Goal: Task Accomplishment & Management: Manage account settings

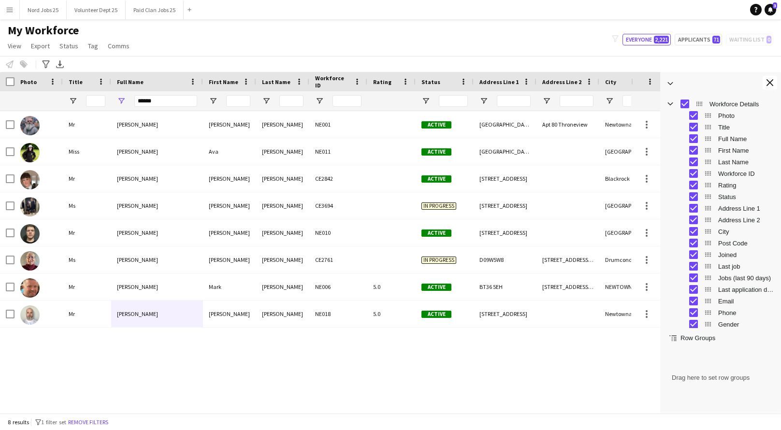
click at [458, 31] on div "My Workforce View Views Default view New view Update view Delete view Edit name…" at bounding box center [390, 39] width 781 height 33
click at [453, 17] on app-navbar "Menu Boards Boards Boards All jobs Status Workforce Workforce My Workforce Recr…" at bounding box center [390, 9] width 781 height 19
click at [770, 87] on button "Close tool panel" at bounding box center [769, 83] width 14 height 14
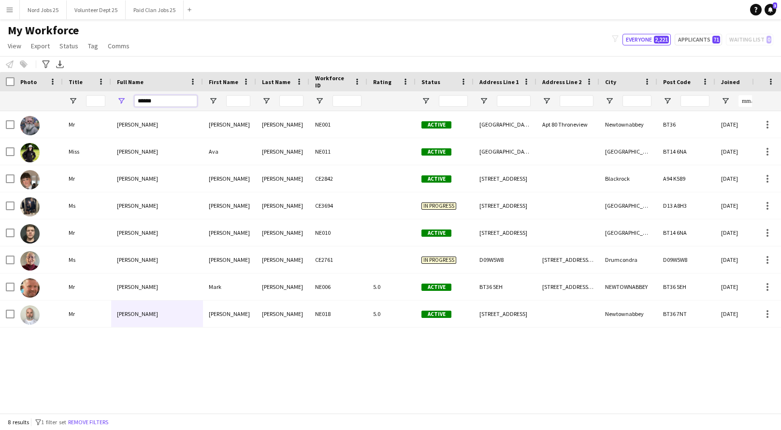
click at [145, 104] on input "******" at bounding box center [165, 101] width 63 height 12
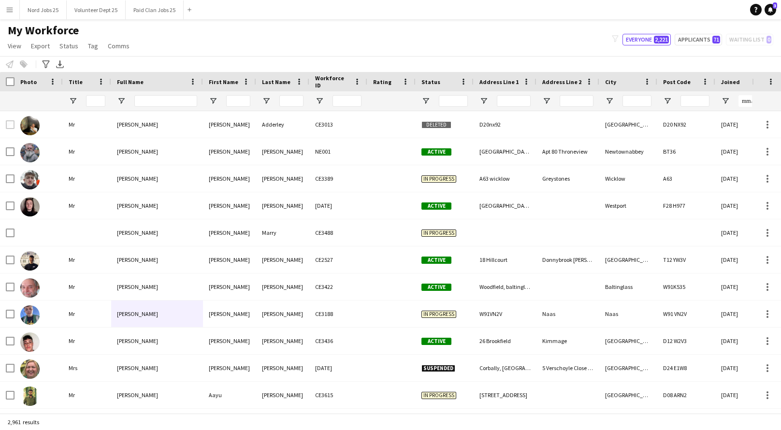
click at [242, 36] on div "My Workforce View Views Default view New view Update view Delete view Edit name…" at bounding box center [390, 39] width 781 height 33
click at [596, 47] on div "My Workforce View Views Default view New view Update view Delete view Edit name…" at bounding box center [390, 39] width 781 height 33
click at [154, 100] on input "Full Name Filter Input" at bounding box center [165, 101] width 63 height 12
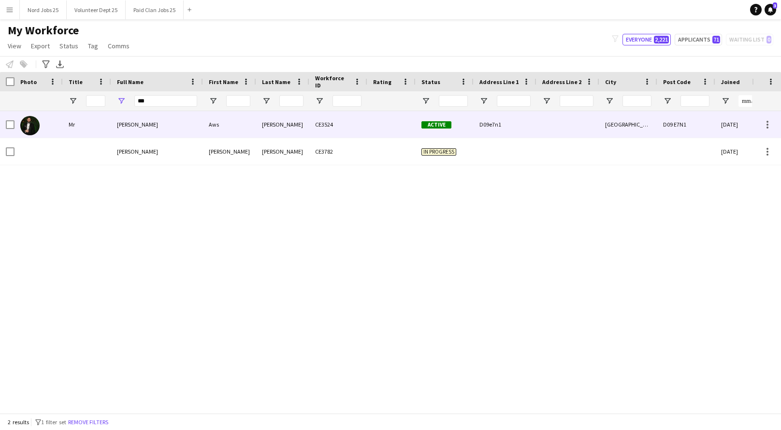
click at [206, 125] on div "Aws" at bounding box center [229, 124] width 53 height 27
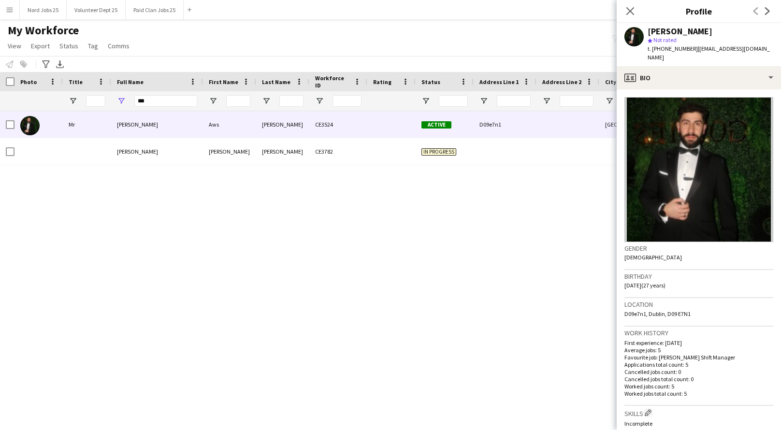
scroll to position [257, 0]
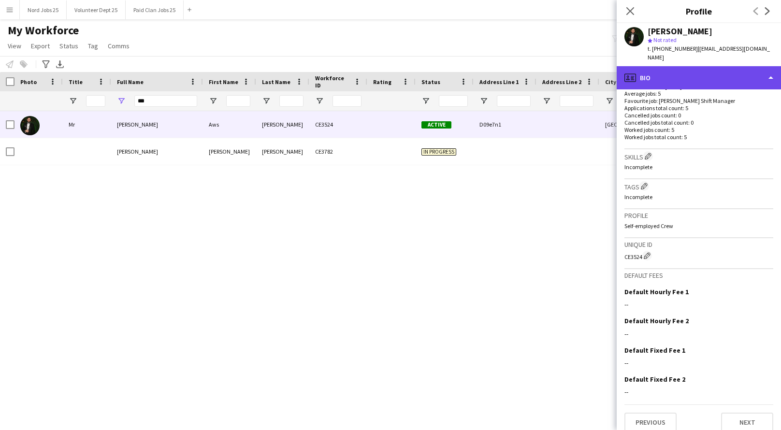
click at [686, 66] on div "profile Bio" at bounding box center [698, 77] width 164 height 23
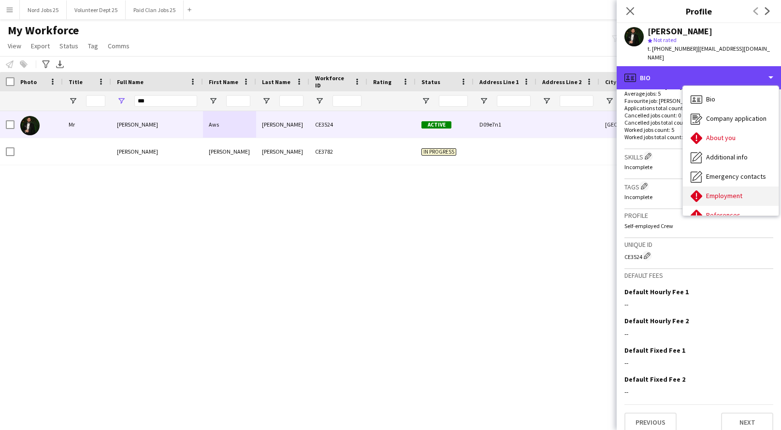
scroll to position [90, 0]
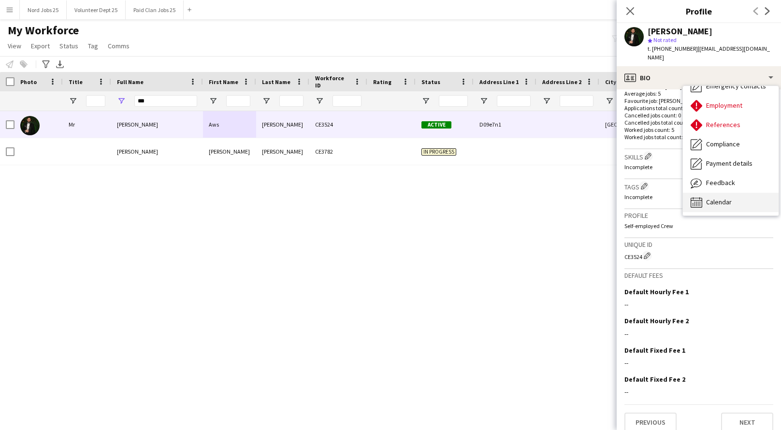
click at [711, 193] on div "Calendar Calendar" at bounding box center [731, 202] width 96 height 19
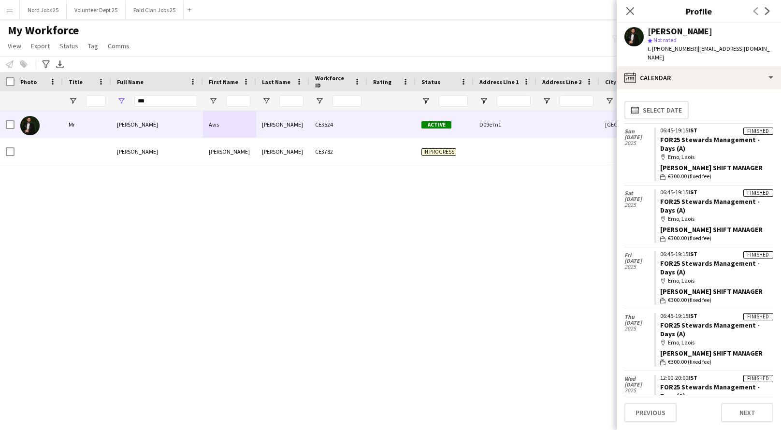
scroll to position [28, 0]
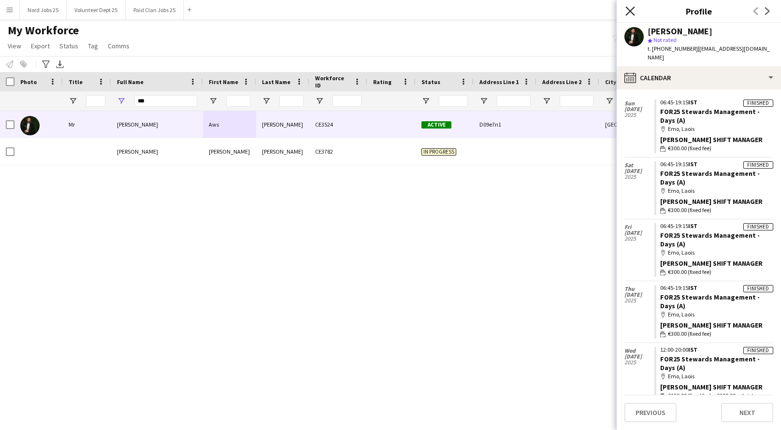
click at [631, 7] on icon "Close pop-in" at bounding box center [629, 10] width 9 height 9
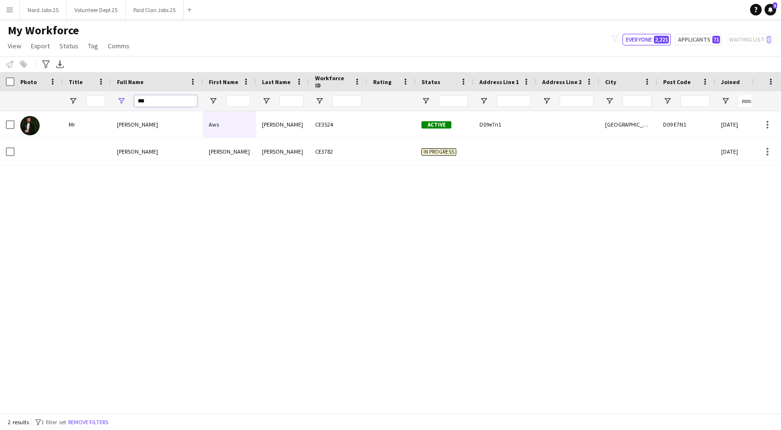
click at [141, 99] on input "***" at bounding box center [165, 101] width 63 height 12
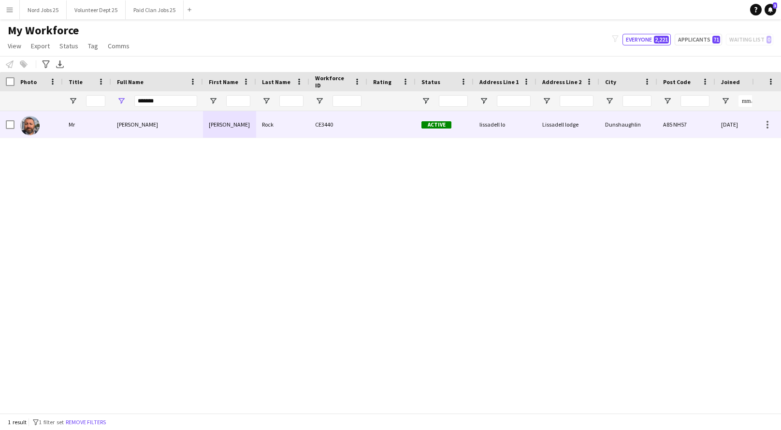
click at [182, 129] on div "[PERSON_NAME]" at bounding box center [157, 124] width 92 height 27
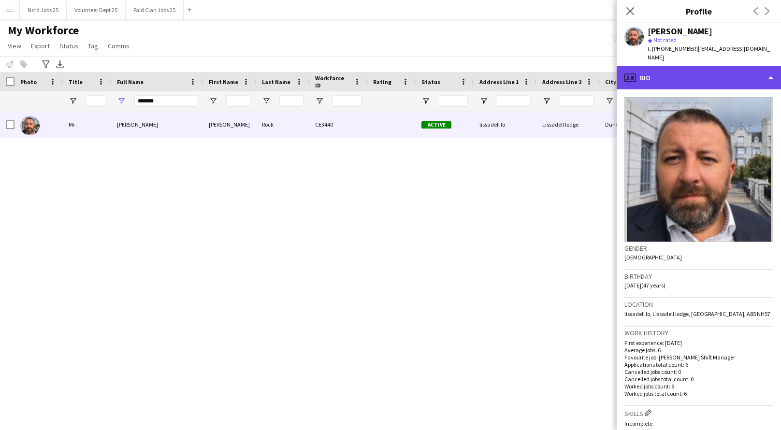
click at [715, 76] on div "profile Bio" at bounding box center [698, 77] width 164 height 23
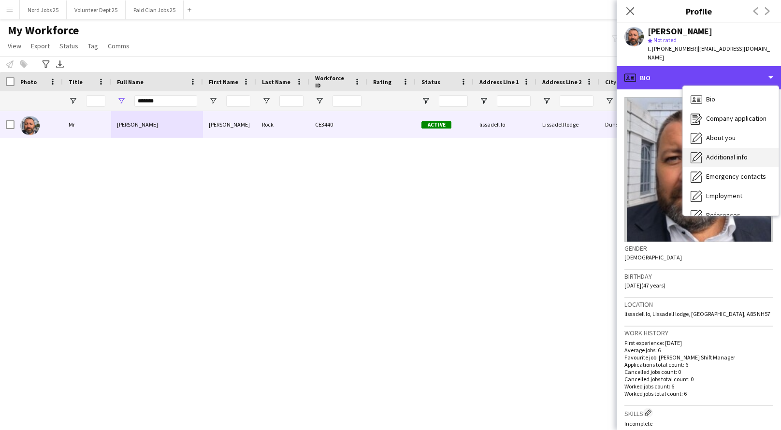
scroll to position [90, 0]
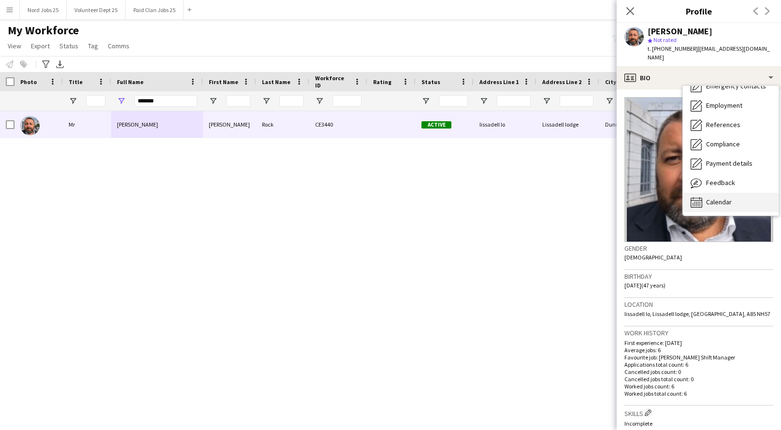
click at [726, 198] on span "Calendar" at bounding box center [719, 202] width 26 height 9
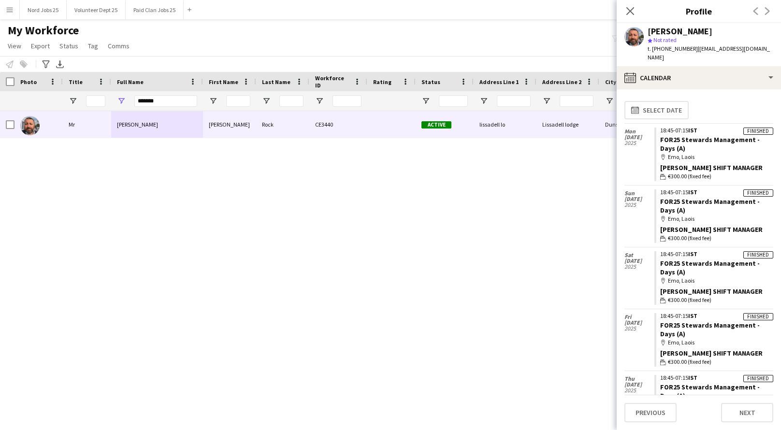
scroll to position [90, 0]
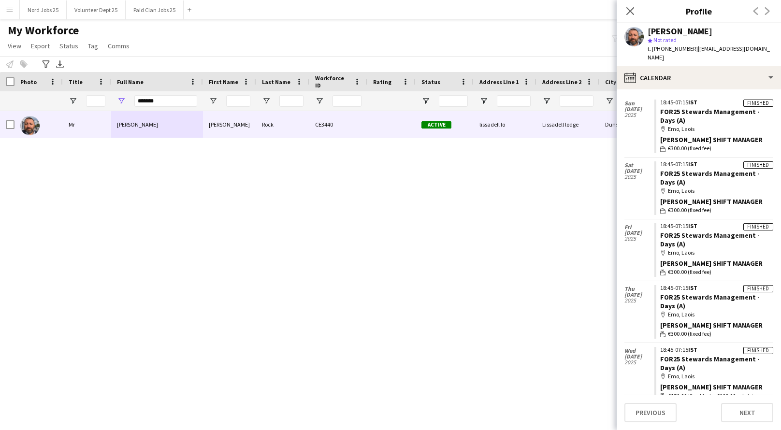
click at [710, 360] on app-crew-calendar-job-card "Finished 18:45-07:15 IST FOR25 Stewards Management - Days (A) map-marker Emo, L…" at bounding box center [713, 374] width 119 height 54
click at [713, 355] on link "FOR25 Stewards Management - Days (A)" at bounding box center [710, 363] width 100 height 17
click at [167, 99] on input "*******" at bounding box center [165, 101] width 63 height 12
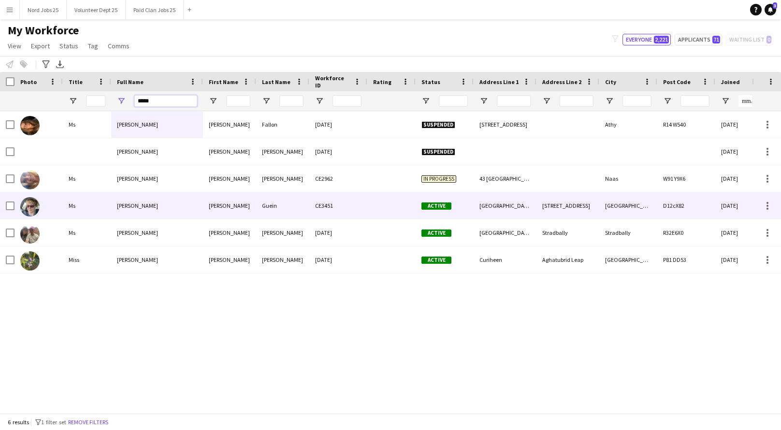
type input "*****"
click at [215, 209] on div "Jenny" at bounding box center [229, 205] width 53 height 27
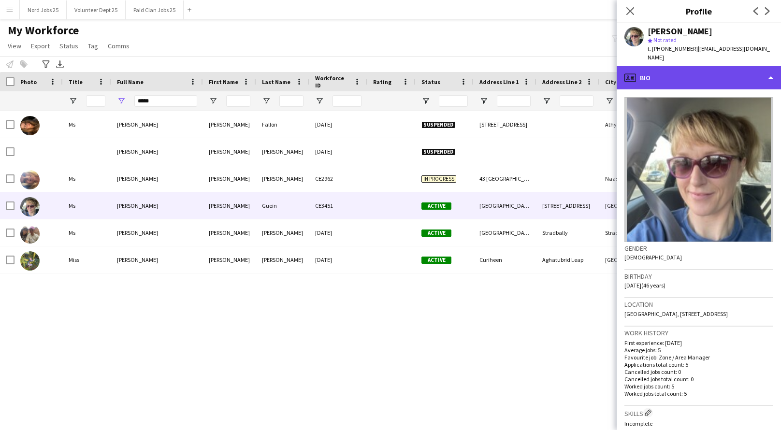
click at [672, 66] on div "profile Bio" at bounding box center [698, 77] width 164 height 23
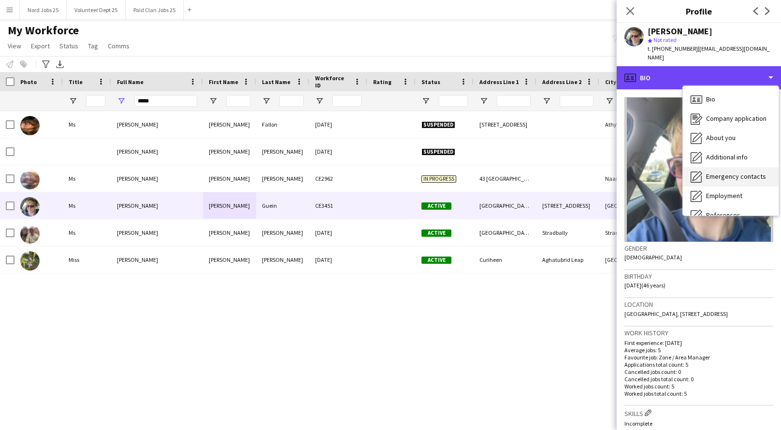
scroll to position [90, 0]
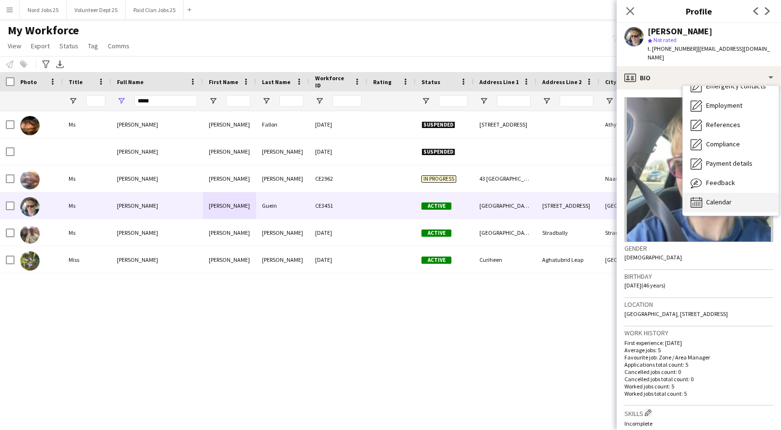
click at [706, 198] on span "Calendar" at bounding box center [719, 202] width 26 height 9
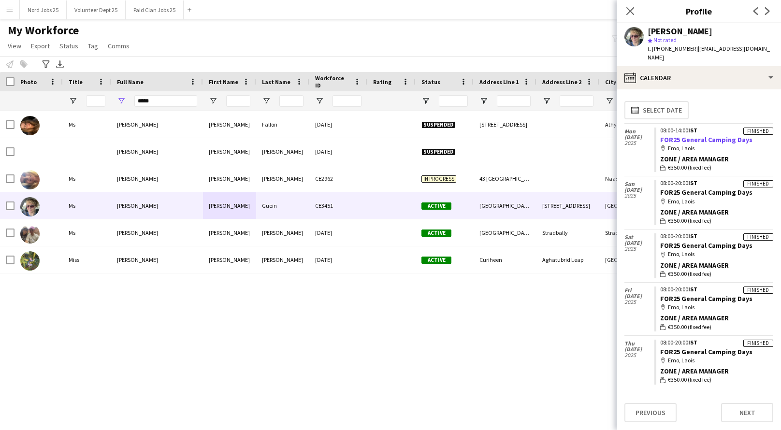
click at [698, 135] on link "FOR25 General Camping Days" at bounding box center [706, 139] width 92 height 9
click at [686, 135] on link "FOR25 General Camping Days" at bounding box center [706, 139] width 92 height 9
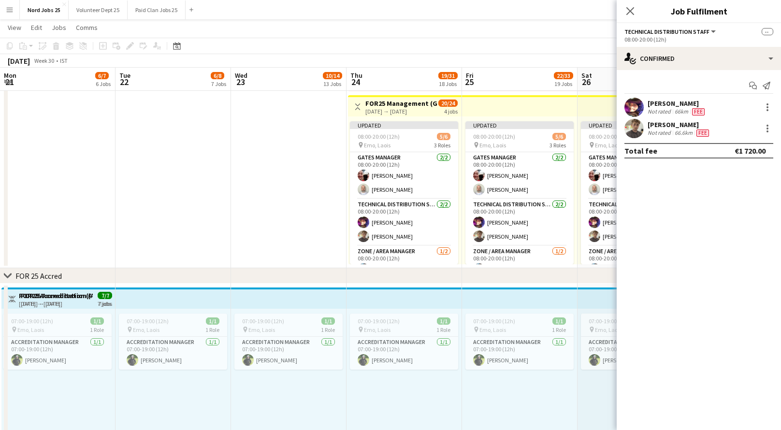
scroll to position [0, 205]
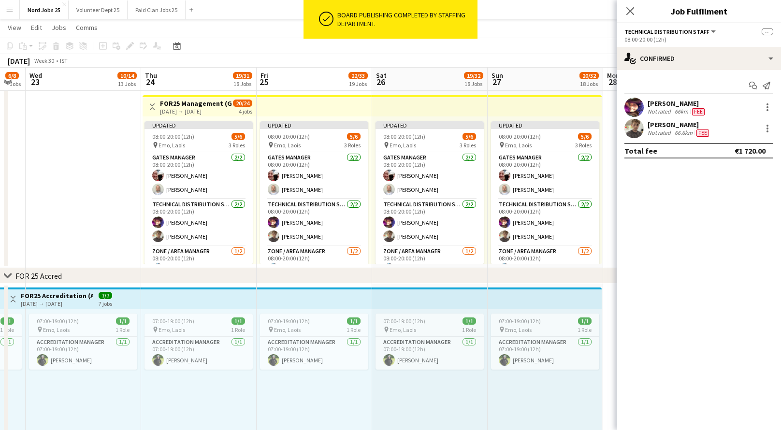
click at [290, 109] on app-top-bar at bounding box center [314, 105] width 115 height 21
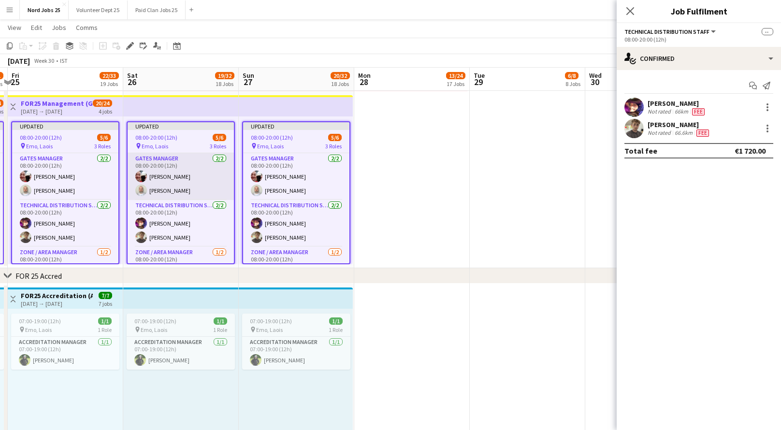
scroll to position [0, 279]
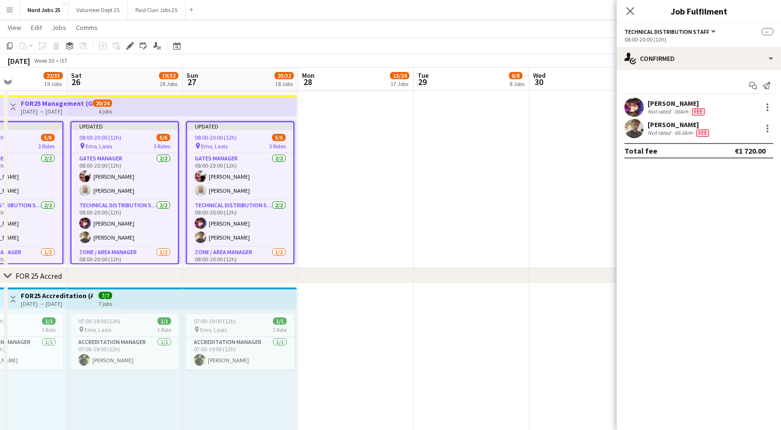
click at [622, 14] on div "Close pop-in" at bounding box center [629, 11] width 27 height 22
click at [626, 14] on icon at bounding box center [629, 10] width 9 height 9
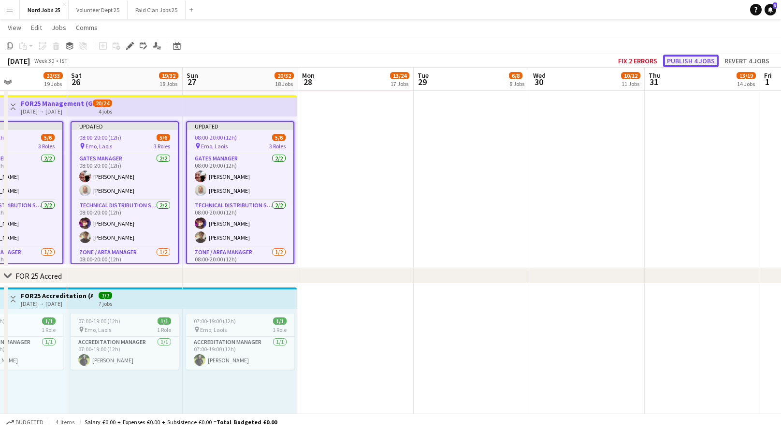
click at [686, 62] on button "Publish 4 jobs" at bounding box center [691, 61] width 56 height 13
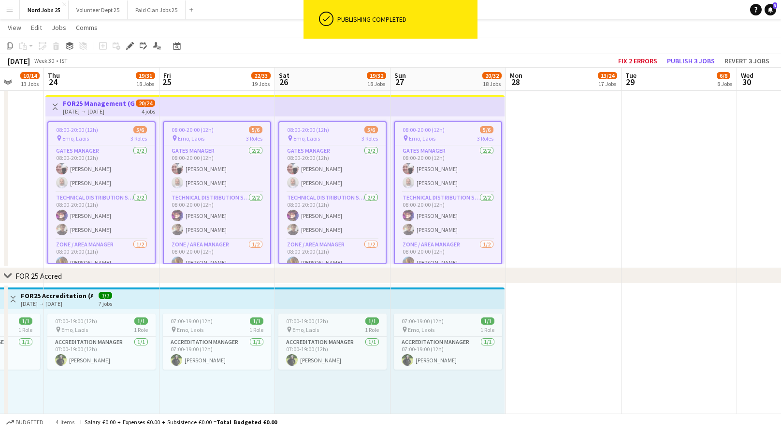
scroll to position [0, 303]
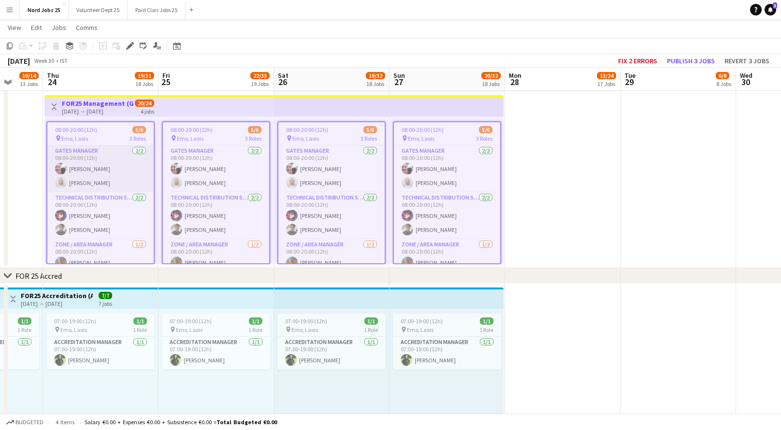
click at [78, 168] on app-card-role "Gates Manager 2/2 08:00-20:00 (12h) Charlie Morrison Martin Cleary" at bounding box center [100, 168] width 106 height 47
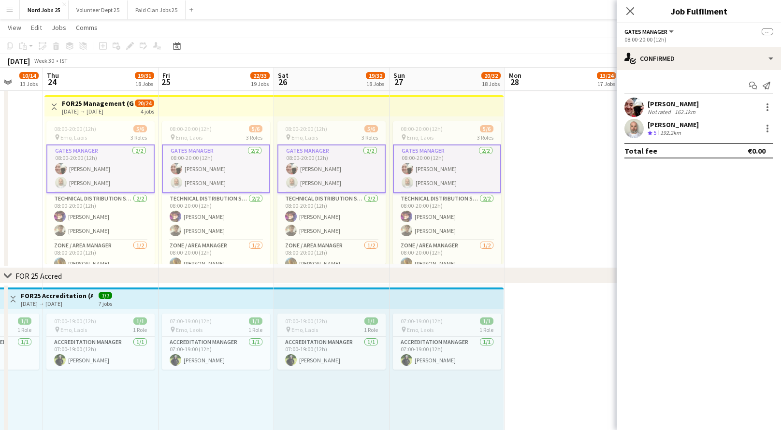
click at [677, 106] on div "[PERSON_NAME]" at bounding box center [672, 104] width 51 height 9
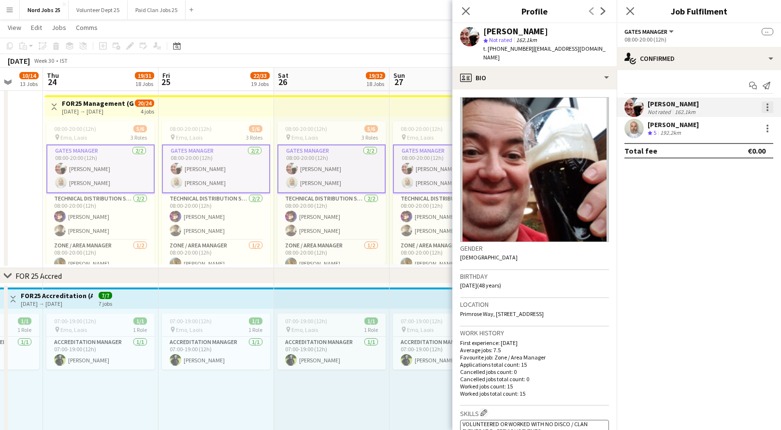
click at [765, 106] on div at bounding box center [767, 107] width 12 height 12
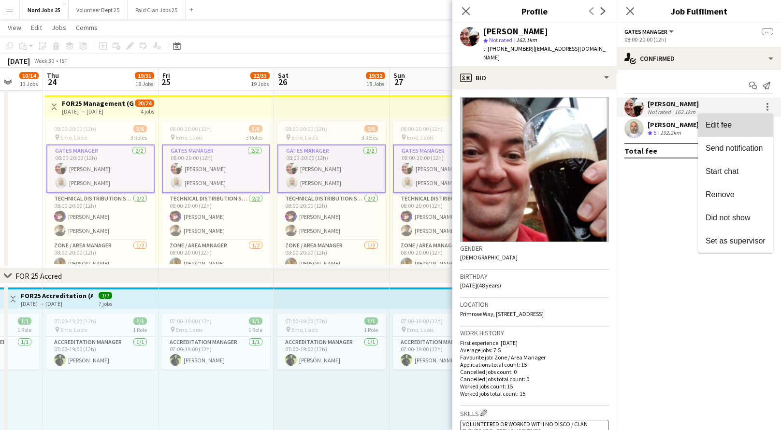
click at [741, 122] on span "Edit fee" at bounding box center [735, 125] width 60 height 9
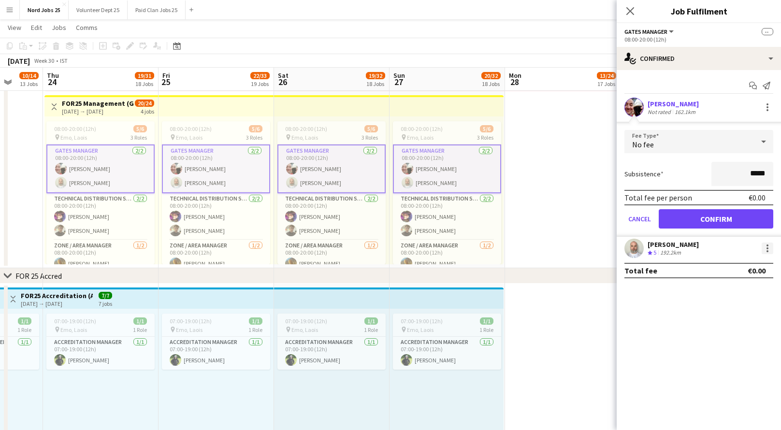
click at [768, 246] on div at bounding box center [767, 249] width 12 height 12
click at [744, 263] on span "Edit fee" at bounding box center [735, 264] width 60 height 9
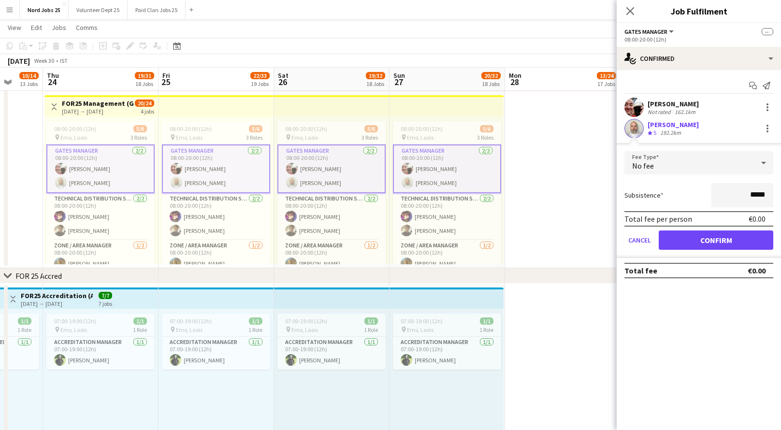
click at [245, 169] on app-card-role "Gates Manager 2/2 08:00-20:00 (12h) Charlie Morrison Martin Cleary" at bounding box center [216, 168] width 108 height 49
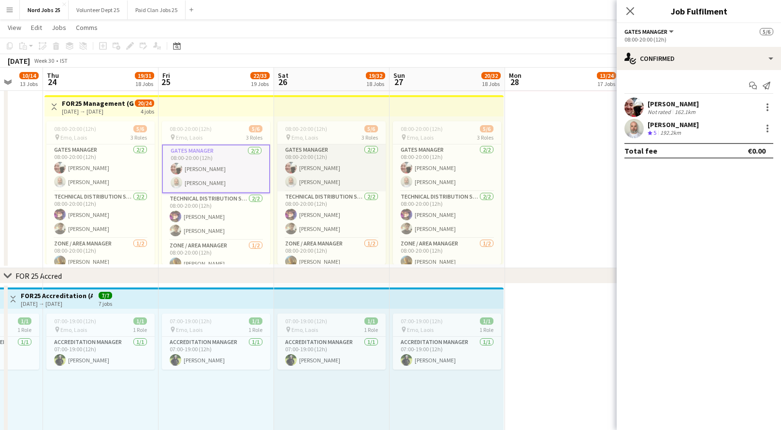
click at [298, 173] on app-card-role "Gates Manager 2/2 08:00-20:00 (12h) Charlie Morrison Martin Cleary" at bounding box center [331, 167] width 108 height 47
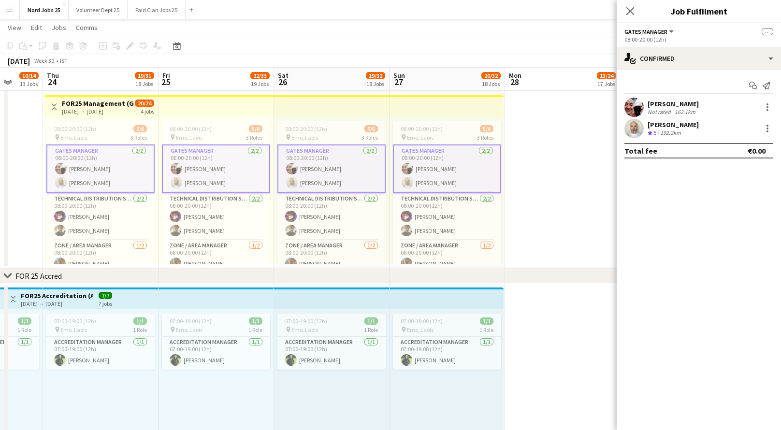
click at [443, 168] on app-card-role "Gates Manager 2/2 08:00-20:00 (12h) Charlie Morrison Martin Cleary" at bounding box center [447, 168] width 108 height 49
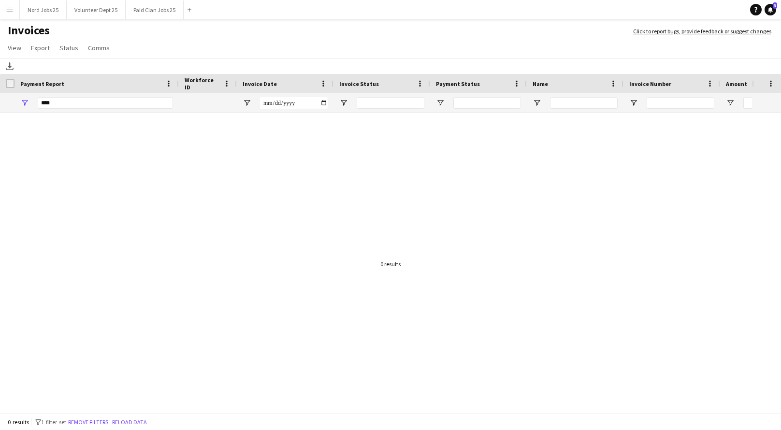
click at [4, 14] on button "Menu" at bounding box center [9, 9] width 19 height 19
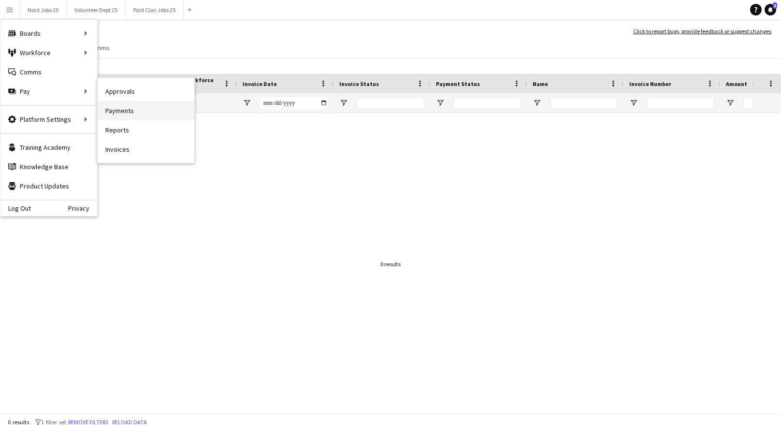
click at [117, 111] on link "Payments" at bounding box center [146, 110] width 97 height 19
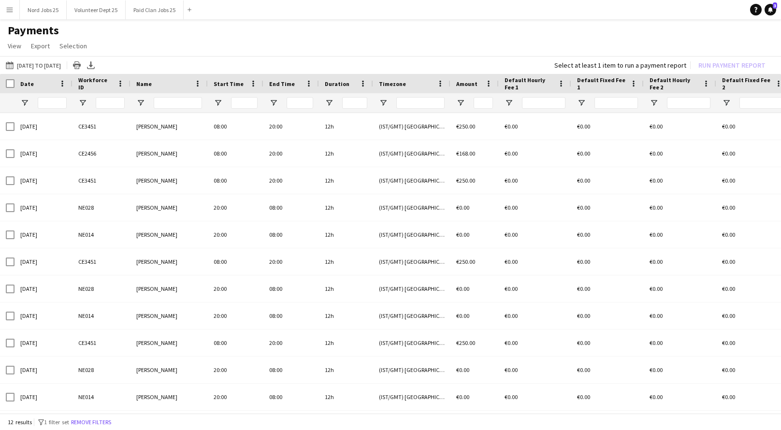
click at [632, 17] on app-navbar "Menu Boards Boards Boards All jobs Status Workforce Workforce My Workforce Recr…" at bounding box center [390, 9] width 781 height 19
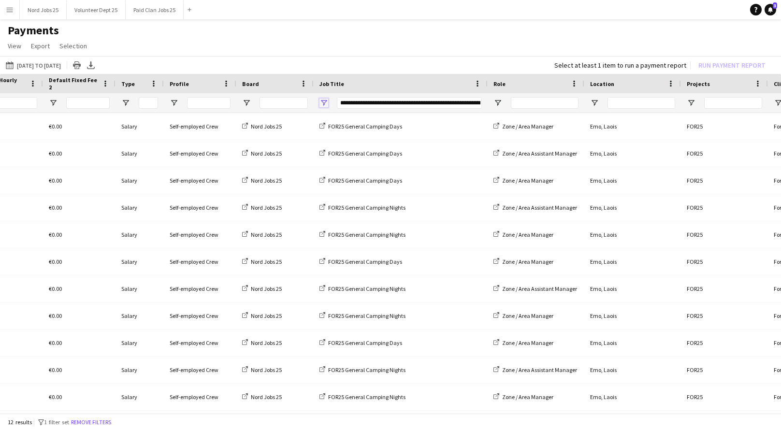
click at [319, 102] on span "Open Filter Menu" at bounding box center [323, 103] width 9 height 9
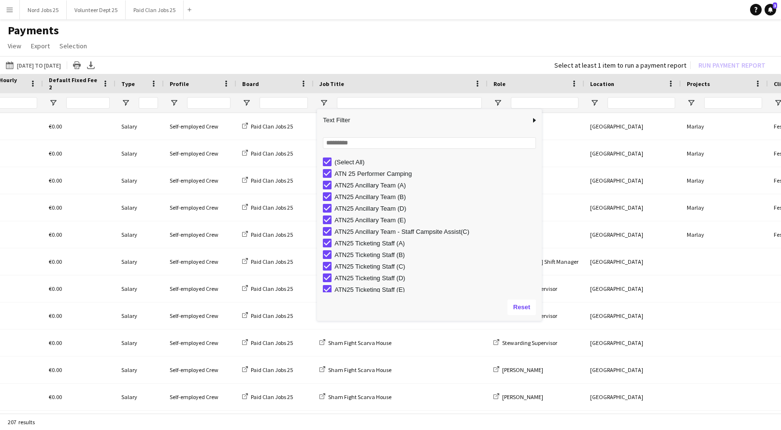
drag, startPoint x: 420, startPoint y: 249, endPoint x: 541, endPoint y: 320, distance: 140.1
click at [541, 320] on div "Drag here to set row groups Date Name Start Time End Time Duration Timezone Amo…" at bounding box center [390, 244] width 781 height 341
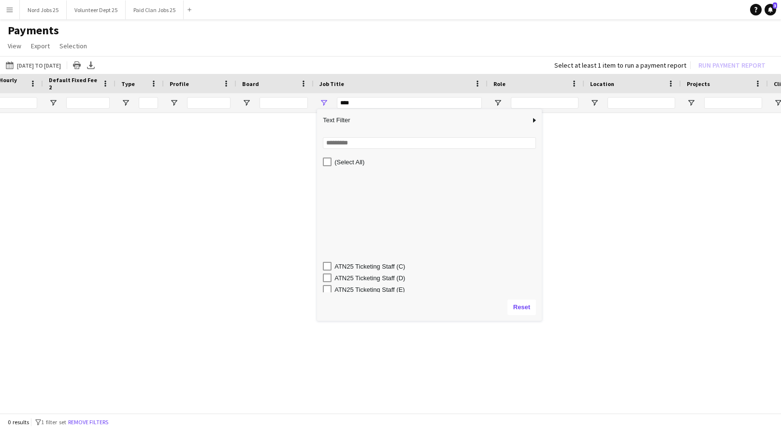
scroll to position [142, 0]
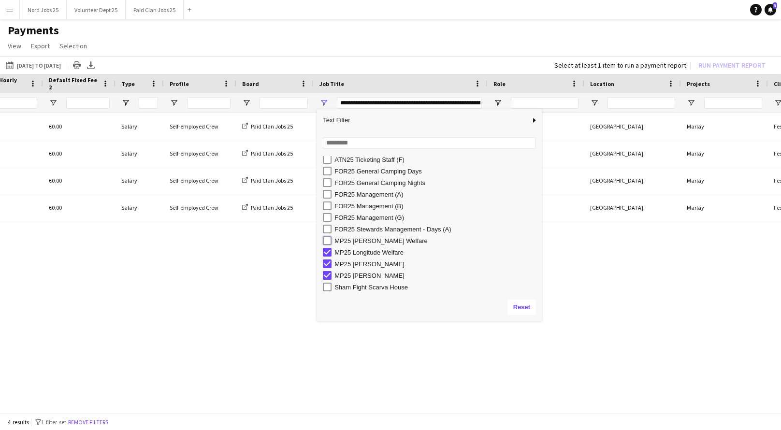
type input "**********"
click at [155, 288] on div "€0.00 €0.00 €0.00 Salary Self-employed Crew Paid Clan Jobs 25 MP25 Olivia Rodri…" at bounding box center [390, 264] width 781 height 302
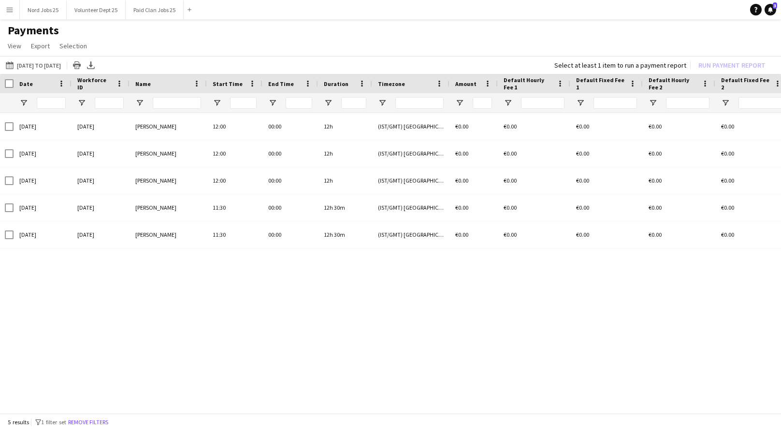
scroll to position [0, 0]
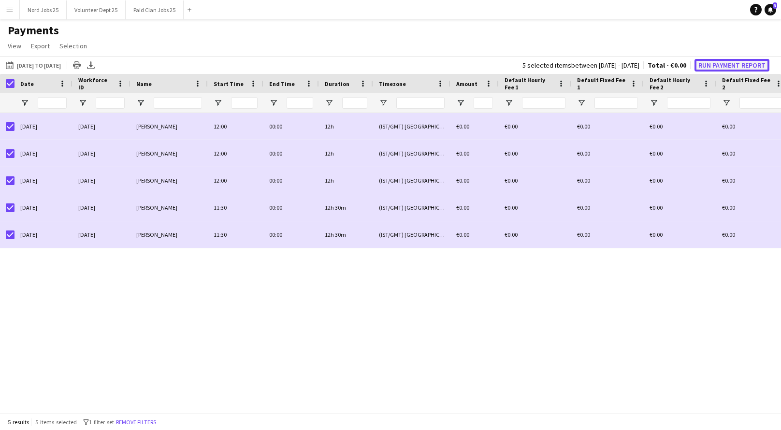
click at [711, 65] on button "Run Payment Report" at bounding box center [731, 65] width 75 height 13
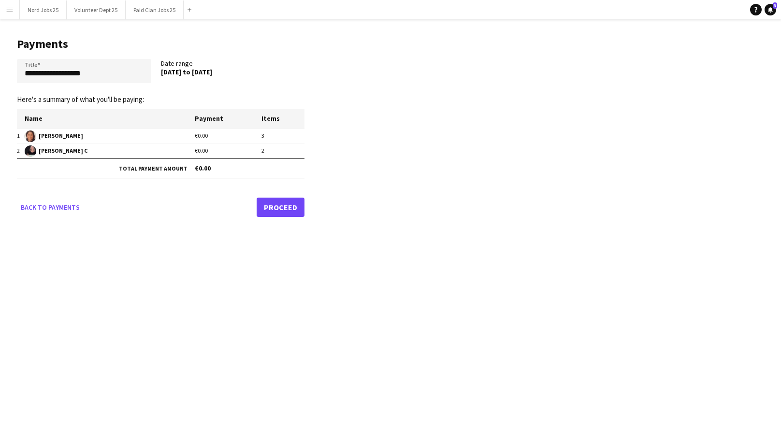
click at [122, 57] on header "Payments" at bounding box center [160, 44] width 287 height 30
click at [116, 65] on input "**********" at bounding box center [84, 71] width 134 height 24
type input "**********"
click at [293, 203] on link "Proceed" at bounding box center [281, 207] width 48 height 19
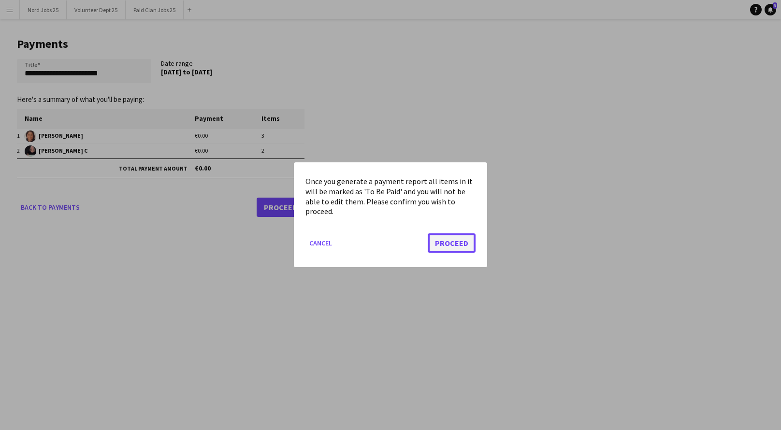
click at [454, 243] on button "Proceed" at bounding box center [452, 243] width 48 height 19
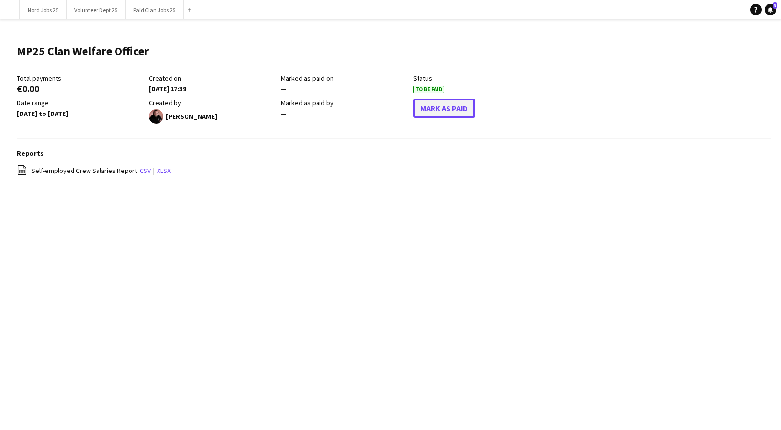
click at [458, 108] on button "Mark As Paid" at bounding box center [444, 108] width 62 height 19
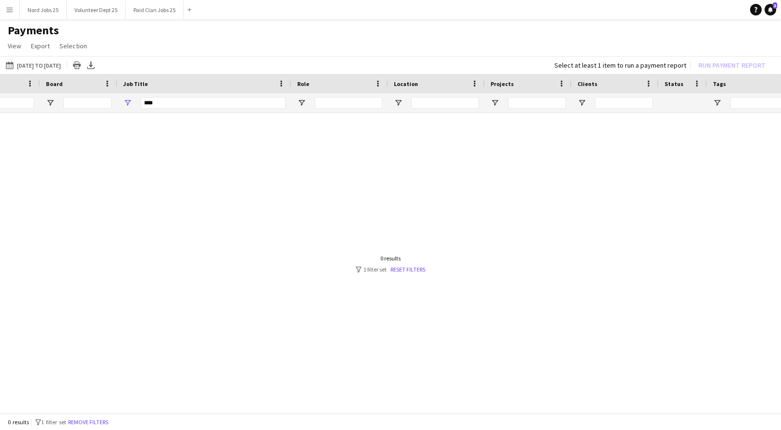
click at [126, 107] on div "***" at bounding box center [204, 102] width 174 height 19
click at [127, 103] on span "Open Filter Menu" at bounding box center [127, 103] width 9 height 9
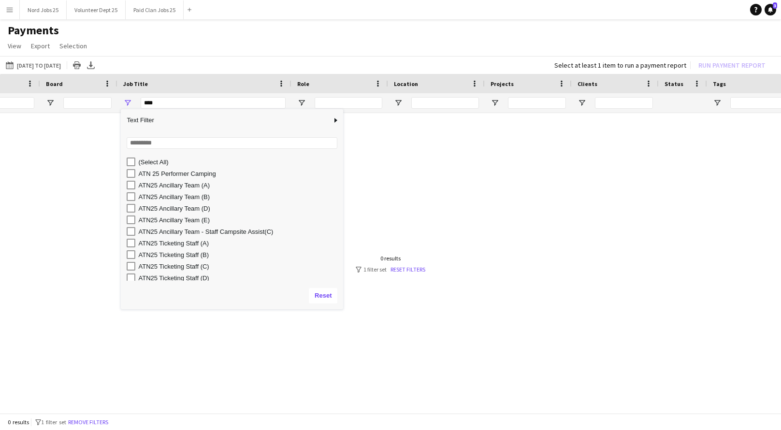
drag, startPoint x: 224, startPoint y: 248, endPoint x: 368, endPoint y: 322, distance: 161.2
click at [368, 322] on div "Drag here to set row groups Date Name Start Time End Time Duration Timezone Amo…" at bounding box center [390, 244] width 781 height 341
click at [268, 144] on input "Search filter values" at bounding box center [244, 143] width 235 height 12
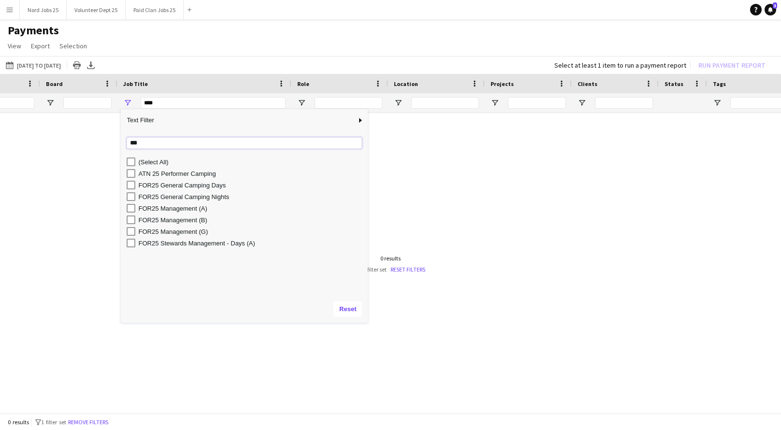
type input "***"
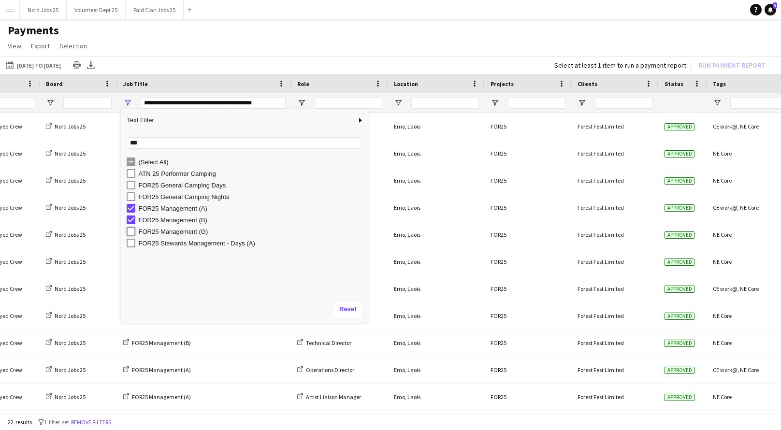
type input "**********"
click at [351, 40] on app-page-menu "View Customise view Customise filters Reset Filters Reset View Reset All Export…" at bounding box center [390, 47] width 781 height 18
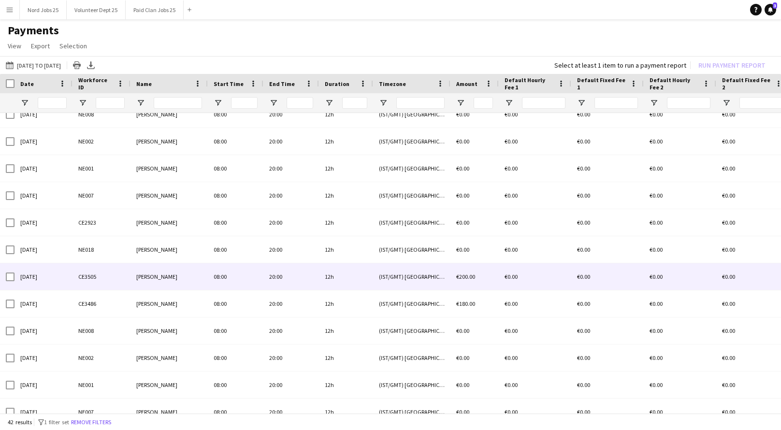
click at [470, 276] on span "€200.00" at bounding box center [465, 276] width 19 height 7
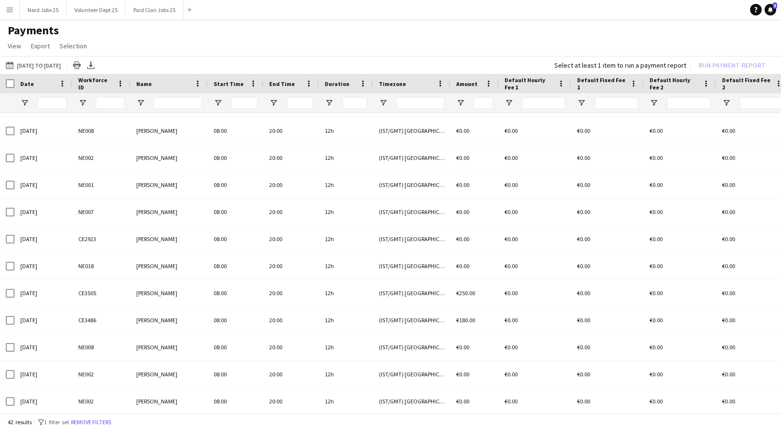
click at [455, 100] on div at bounding box center [474, 102] width 48 height 19
click at [457, 100] on span "Open Filter Menu" at bounding box center [460, 103] width 9 height 9
type input "**********"
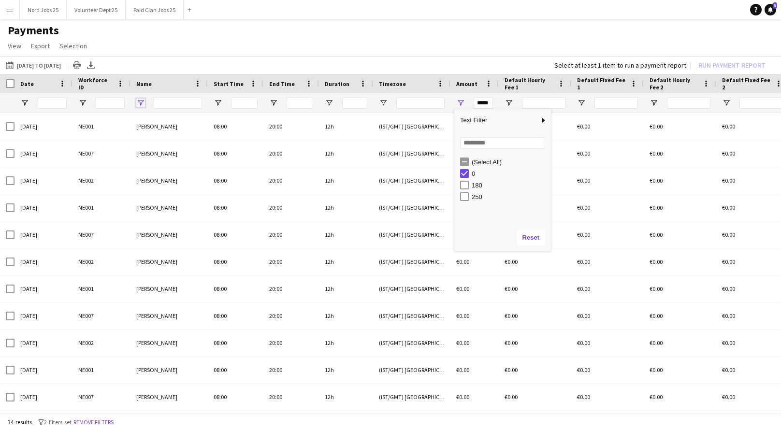
click at [141, 101] on span "Open Filter Menu" at bounding box center [140, 103] width 9 height 9
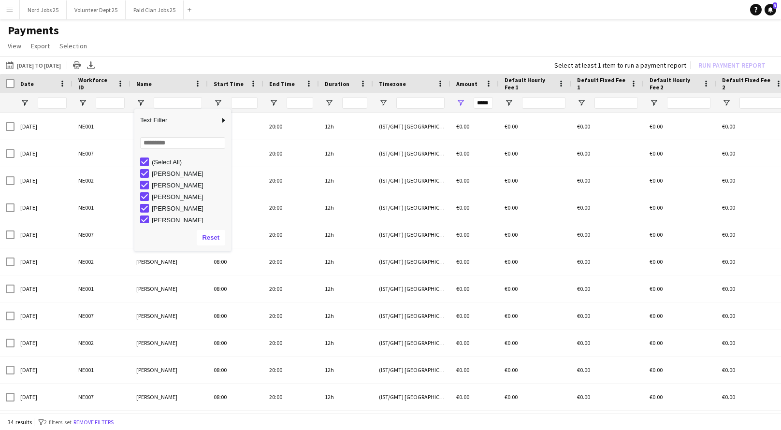
click at [460, 97] on div "*****" at bounding box center [474, 102] width 48 height 19
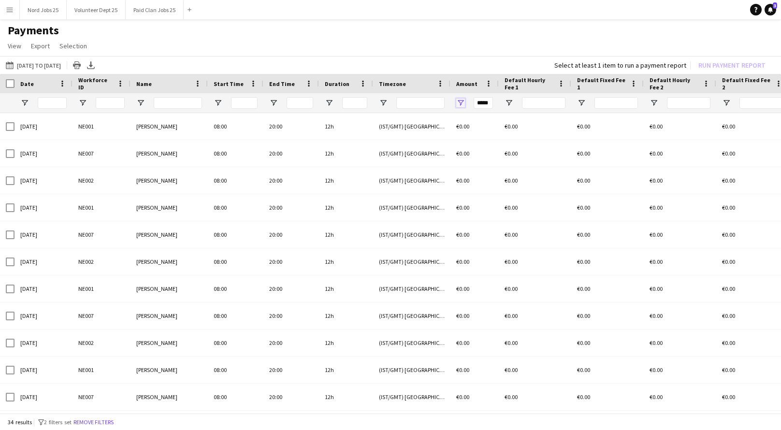
click at [460, 100] on span "Open Filter Menu" at bounding box center [460, 103] width 9 height 9
type input "***"
click at [487, 29] on h1 "Payments" at bounding box center [390, 30] width 781 height 14
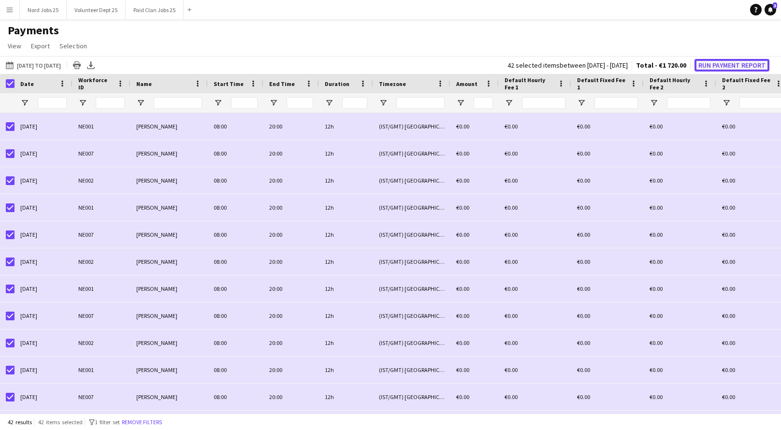
click at [734, 69] on button "Run Payment Report" at bounding box center [731, 65] width 75 height 13
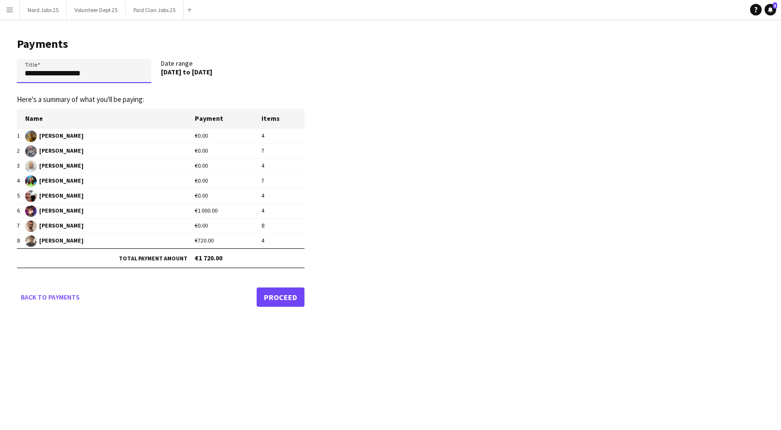
click at [94, 74] on input "**********" at bounding box center [84, 71] width 134 height 24
type input "**********"
click at [288, 296] on link "Proceed" at bounding box center [281, 296] width 48 height 19
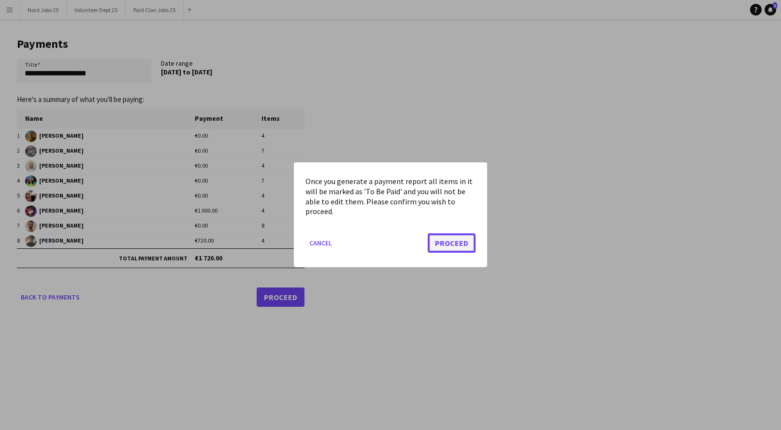
click at [449, 244] on button "Proceed" at bounding box center [452, 243] width 48 height 19
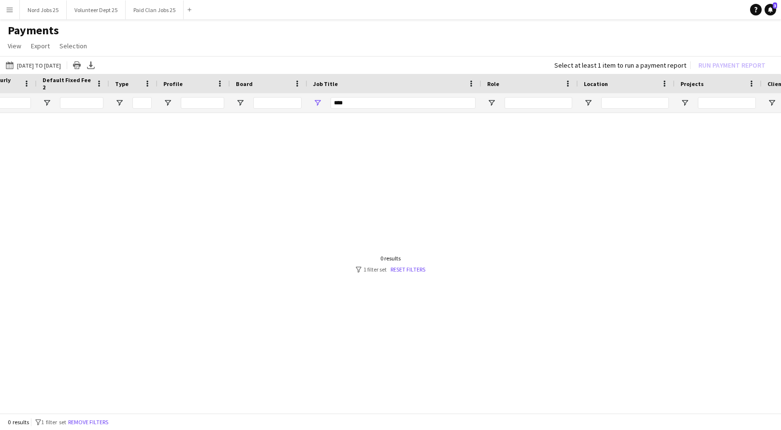
click at [324, 102] on div "***" at bounding box center [394, 102] width 174 height 19
click at [320, 102] on span "Open Filter Menu" at bounding box center [317, 103] width 9 height 9
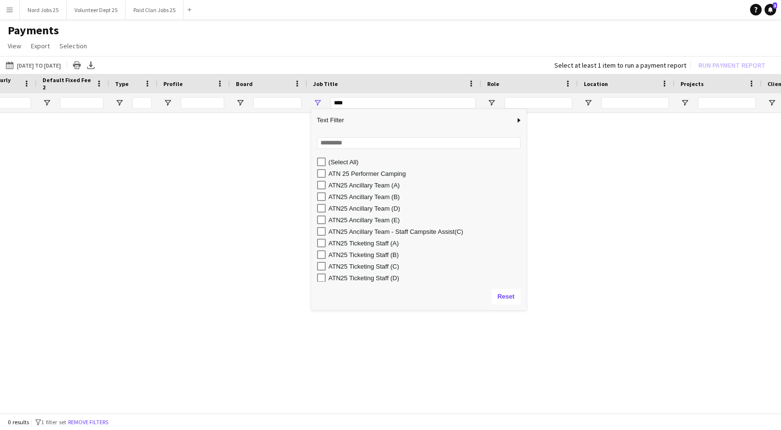
drag, startPoint x: 414, startPoint y: 249, endPoint x: 525, endPoint y: 308, distance: 125.8
click at [525, 308] on div "Column Filter" at bounding box center [525, 309] width 2 height 2
type input "**********"
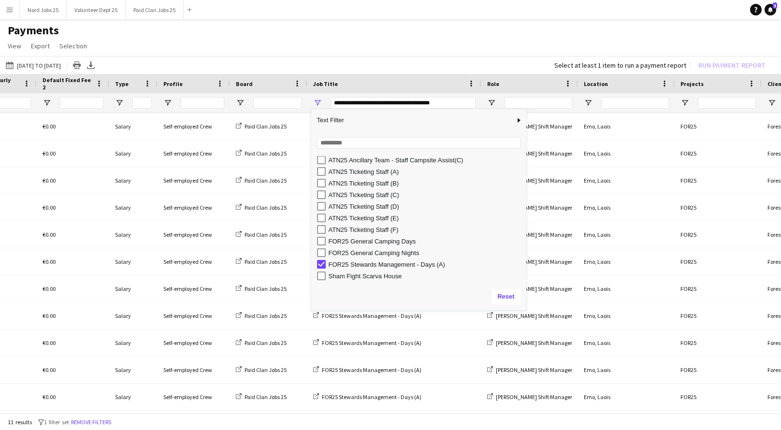
click at [359, 37] on h1 "Payments" at bounding box center [390, 30] width 781 height 14
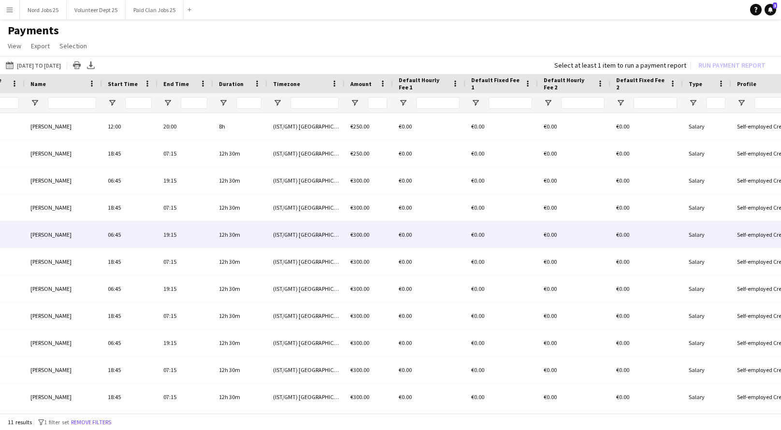
scroll to position [0, 191]
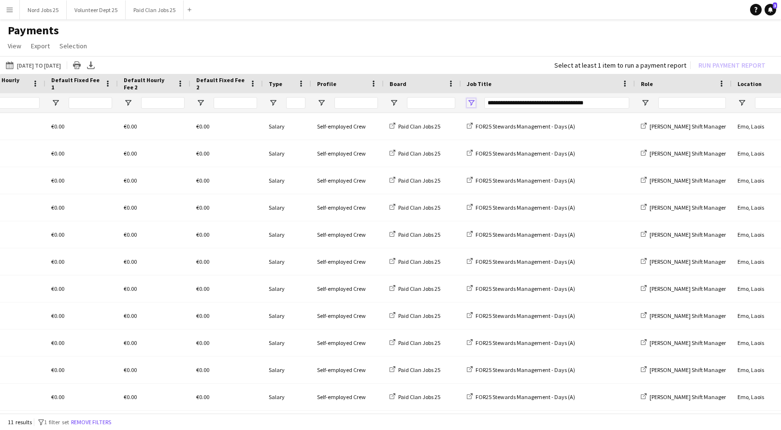
click at [472, 100] on span "Open Filter Menu" at bounding box center [471, 103] width 9 height 9
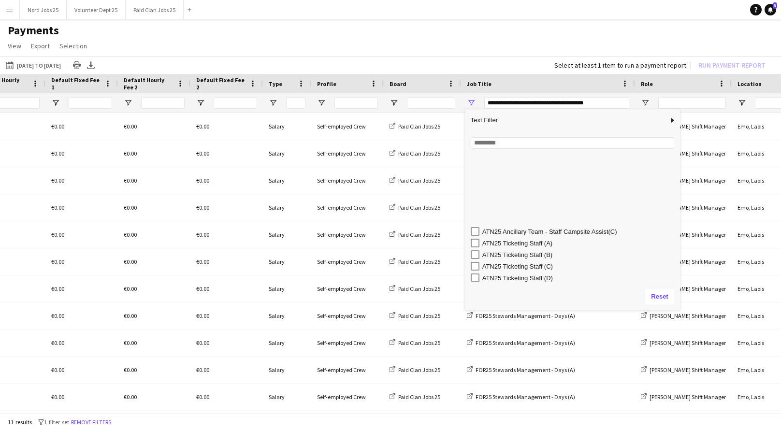
scroll to position [72, 0]
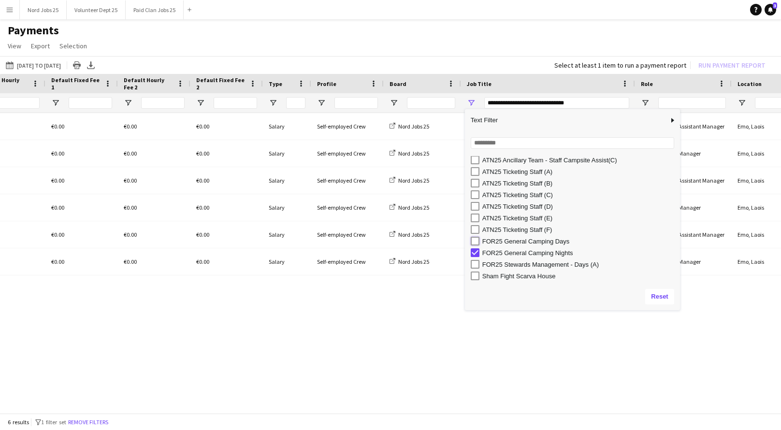
type input "**********"
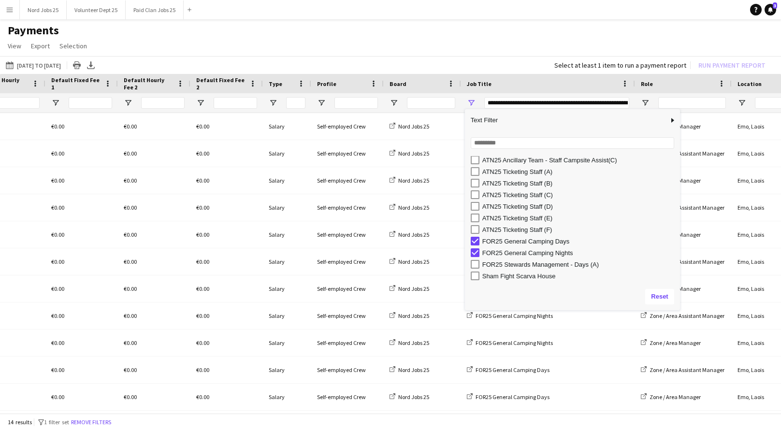
click at [397, 21] on main "Payments View Customise view Customise filters Reset Filters Reset View Reset A…" at bounding box center [390, 219] width 781 height 400
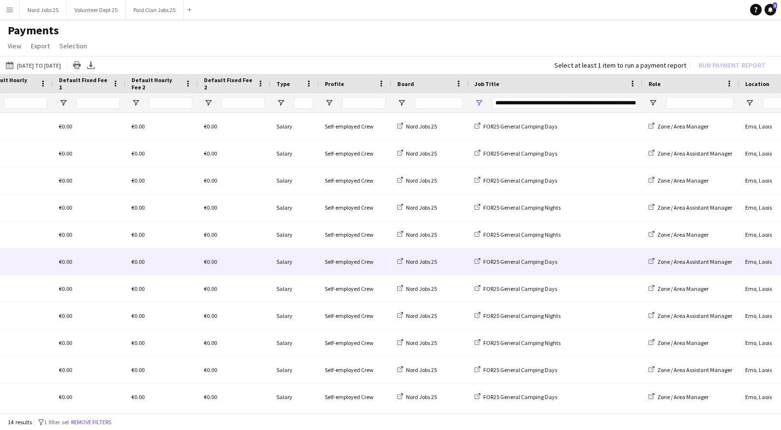
scroll to position [0, 516]
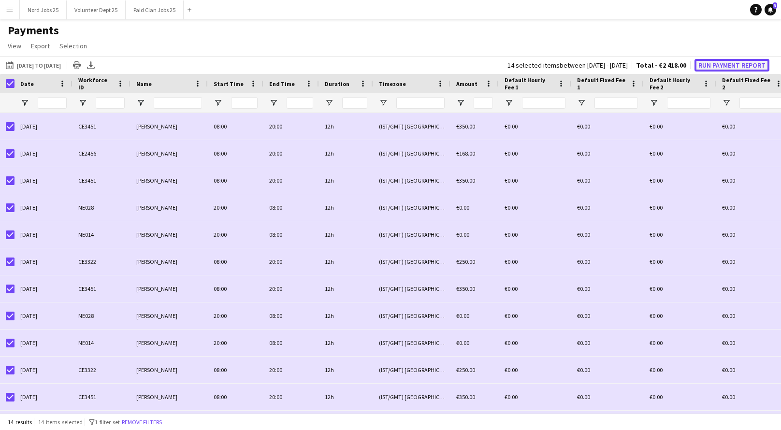
click at [727, 65] on button "Run Payment Report" at bounding box center [731, 65] width 75 height 13
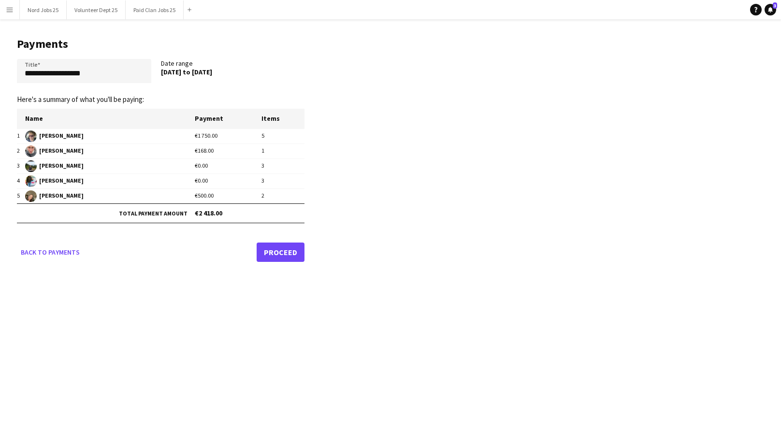
click at [90, 84] on div "**********" at bounding box center [160, 73] width 287 height 28
click at [102, 68] on input "**********" at bounding box center [84, 71] width 134 height 24
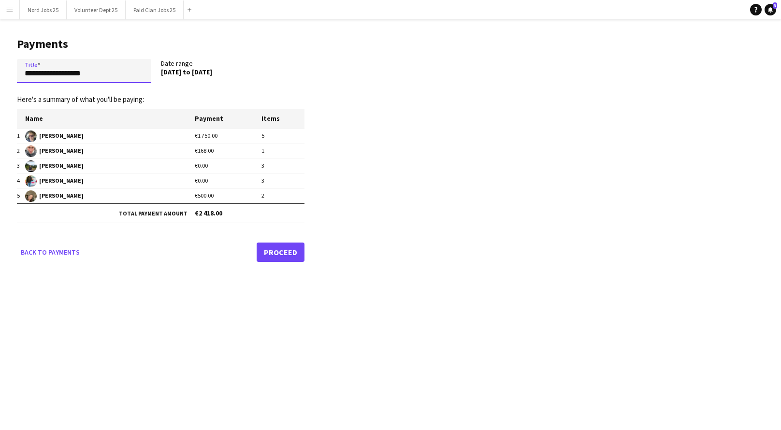
click at [102, 68] on input "**********" at bounding box center [84, 71] width 134 height 24
type input "*****"
click at [63, 254] on link "Back to payments" at bounding box center [50, 252] width 67 height 19
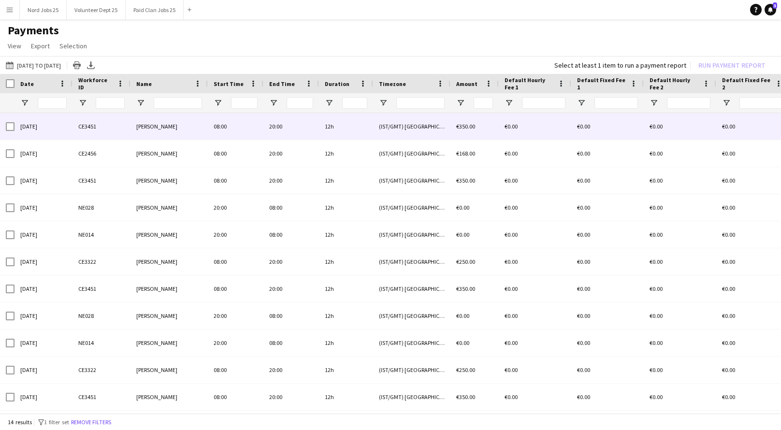
click at [200, 134] on div "Jenny Guein" at bounding box center [168, 126] width 77 height 27
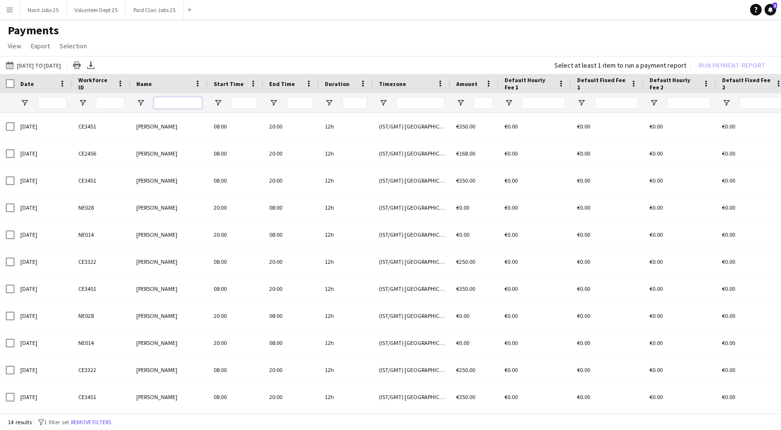
click at [180, 101] on input "Name Filter Input" at bounding box center [178, 103] width 48 height 12
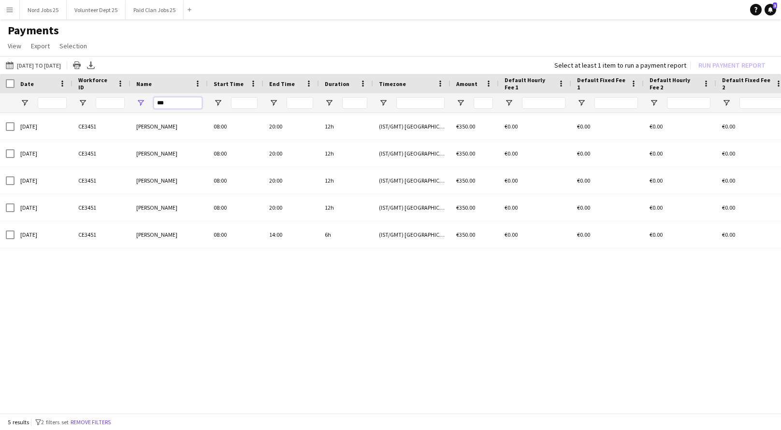
type input "****"
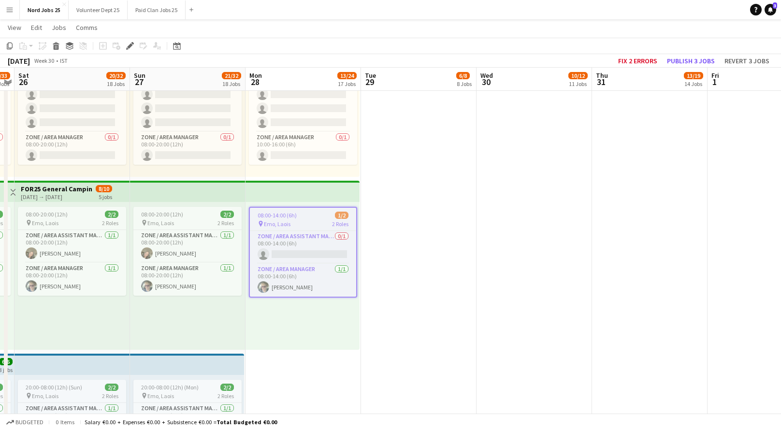
scroll to position [3156, 0]
click at [91, 268] on app-card-role "Zone / Area Manager 1/1 08:00-20:00 (12h) Jenny Guein" at bounding box center [72, 279] width 108 height 33
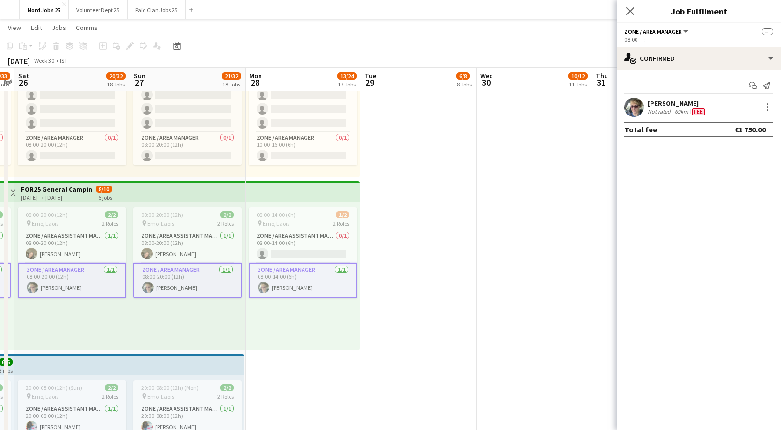
click at [282, 281] on app-card-role "Zone / Area Manager 1/1 08:00-14:00 (6h) Jenny Guein" at bounding box center [303, 280] width 108 height 35
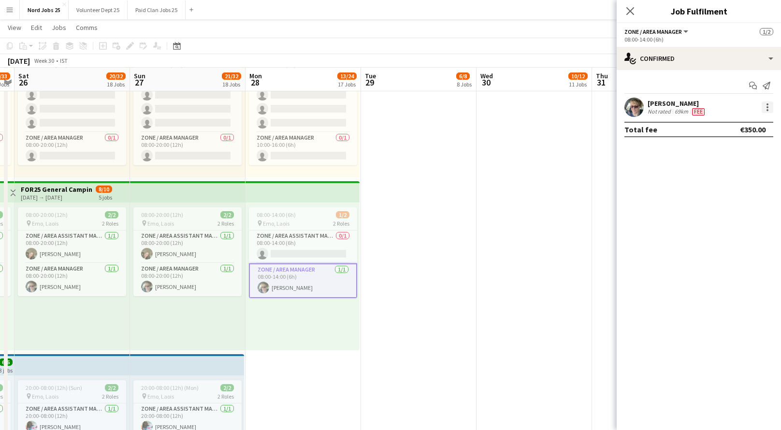
click at [766, 109] on div at bounding box center [767, 110] width 2 height 2
click at [736, 119] on button "Edit fee" at bounding box center [735, 125] width 75 height 23
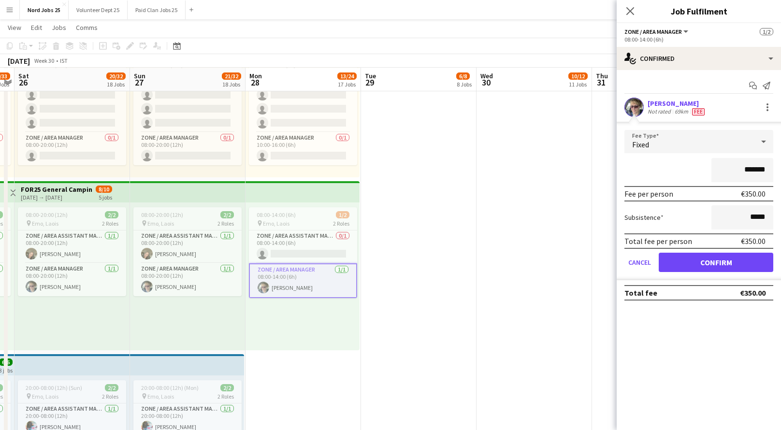
click at [751, 170] on input "*******" at bounding box center [742, 170] width 62 height 24
type input "****"
click at [720, 348] on mat-expansion-panel "check Confirmed Start chat Send notification Jenny Guein Not rated 69km Fee Fee…" at bounding box center [698, 250] width 164 height 360
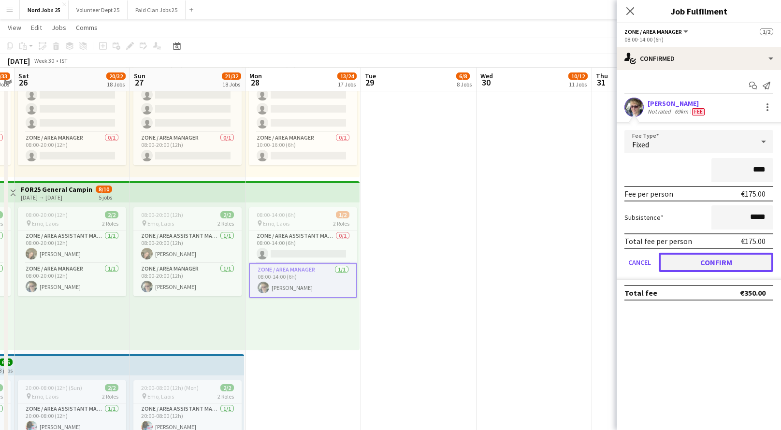
click at [724, 266] on button "Confirm" at bounding box center [716, 262] width 115 height 19
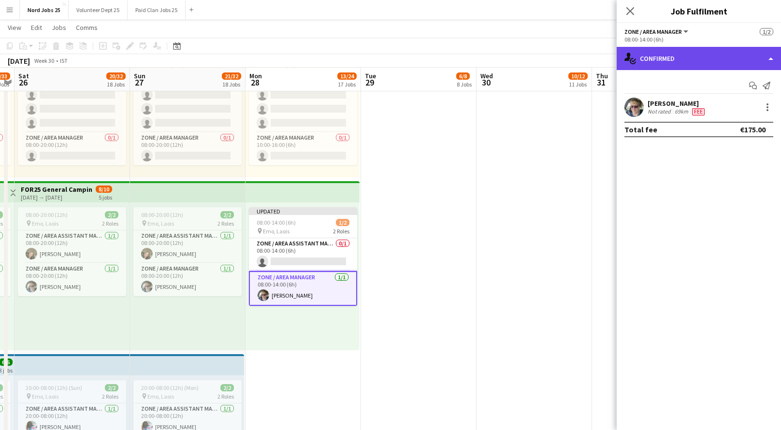
click at [765, 62] on div "single-neutral-actions-check-2 Confirmed" at bounding box center [698, 58] width 164 height 23
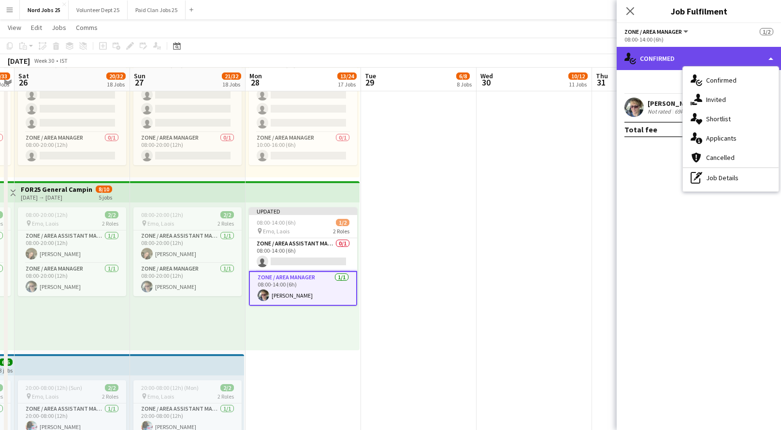
click at [766, 59] on div "single-neutral-actions-check-2 Confirmed" at bounding box center [698, 58] width 164 height 23
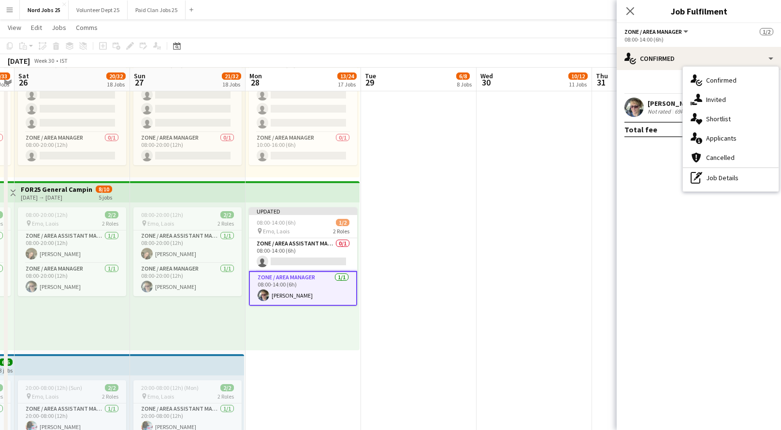
click at [706, 278] on mat-expansion-panel "check Confirmed Start chat Send notification Jenny Guein Not rated 69km Fee Tot…" at bounding box center [698, 250] width 164 height 360
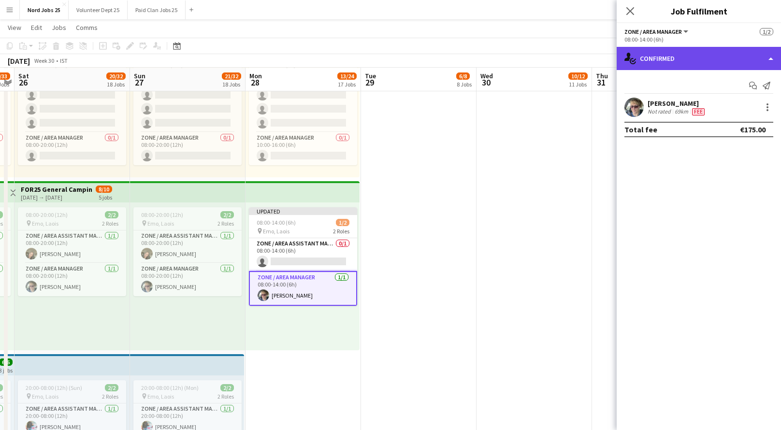
click at [683, 59] on div "single-neutral-actions-check-2 Confirmed" at bounding box center [698, 58] width 164 height 23
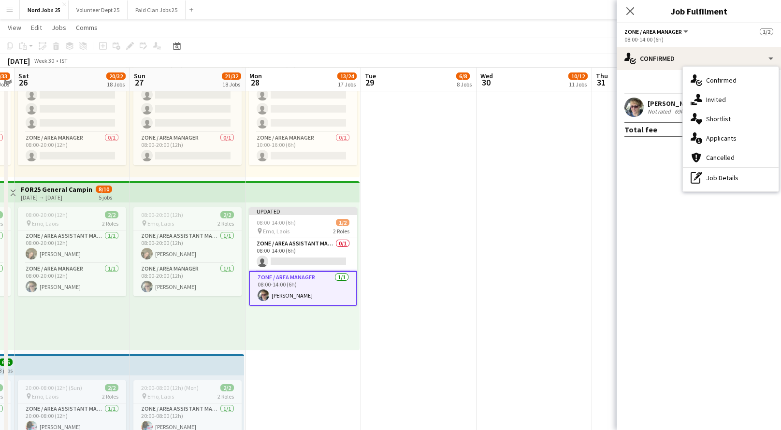
click at [656, 188] on mat-expansion-panel "check Confirmed Start chat Send notification Jenny Guein Not rated 69km Fee Tot…" at bounding box center [698, 250] width 164 height 360
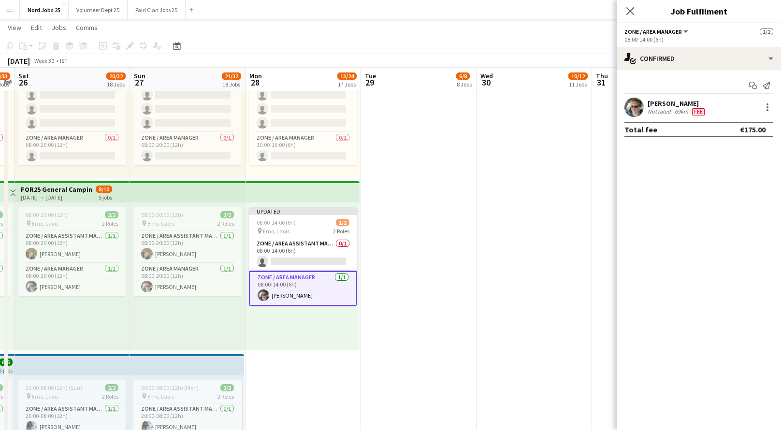
click at [659, 103] on div "[PERSON_NAME]" at bounding box center [676, 103] width 59 height 9
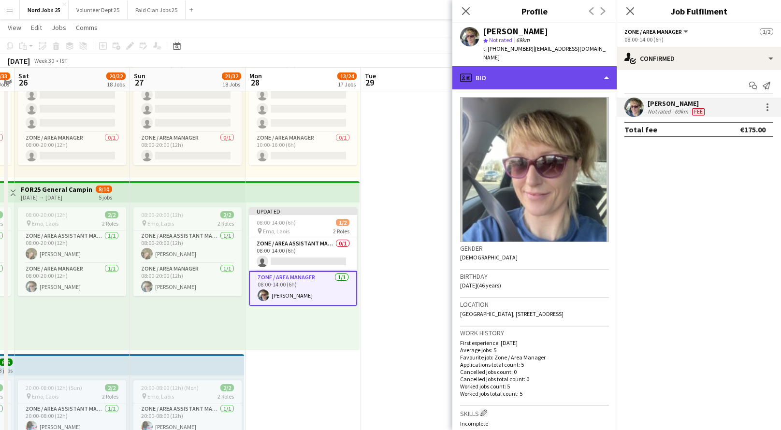
click at [523, 79] on div "profile Bio" at bounding box center [534, 77] width 164 height 23
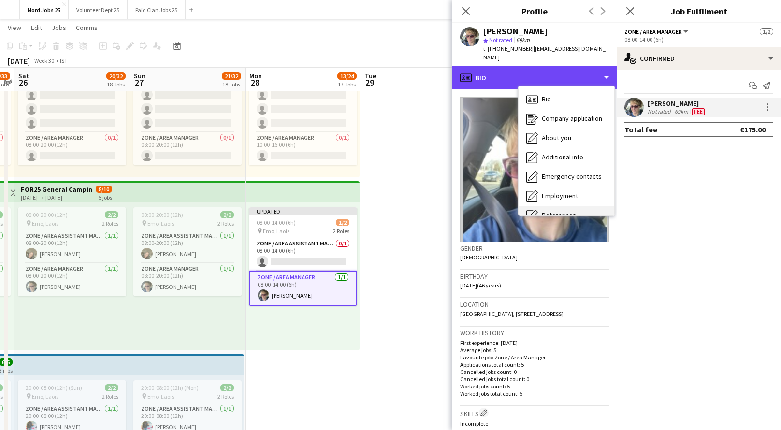
scroll to position [90, 0]
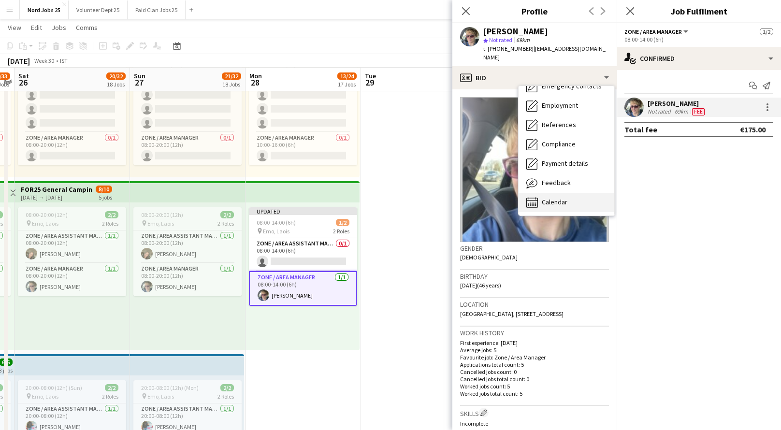
click at [543, 198] on div "Calendar Calendar" at bounding box center [566, 202] width 96 height 19
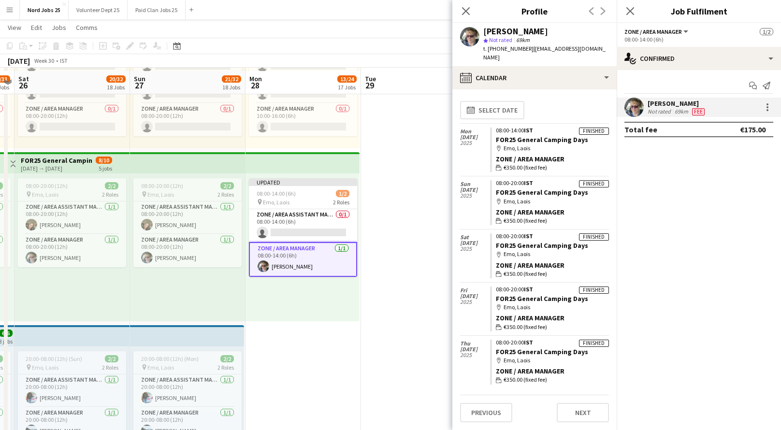
scroll to position [3190, 0]
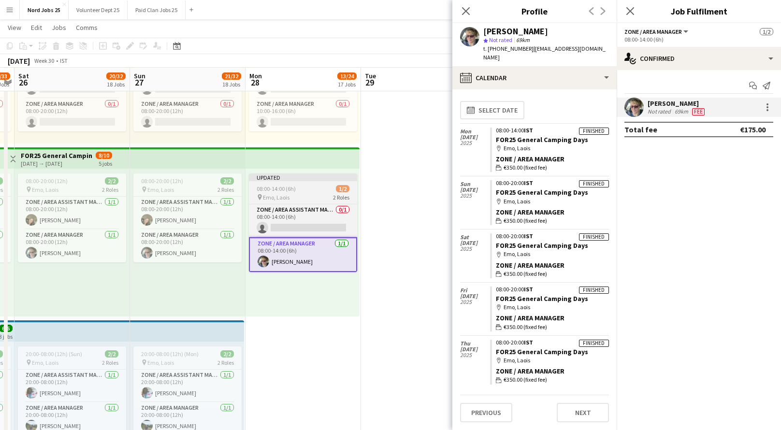
click at [309, 175] on div "Updated" at bounding box center [303, 177] width 108 height 8
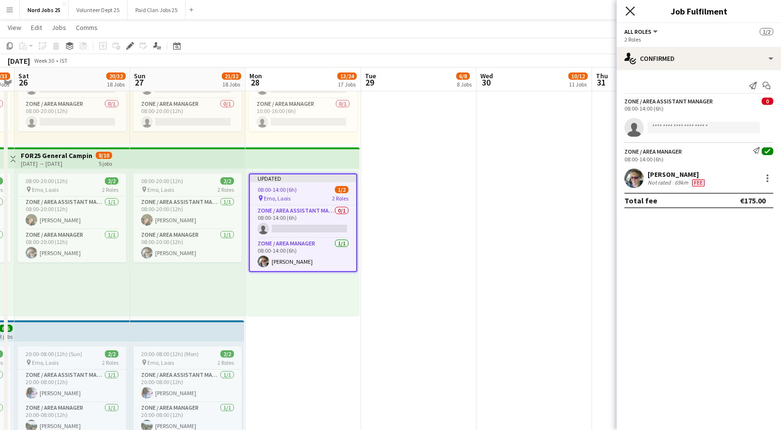
click at [628, 10] on icon "Close pop-in" at bounding box center [629, 10] width 9 height 9
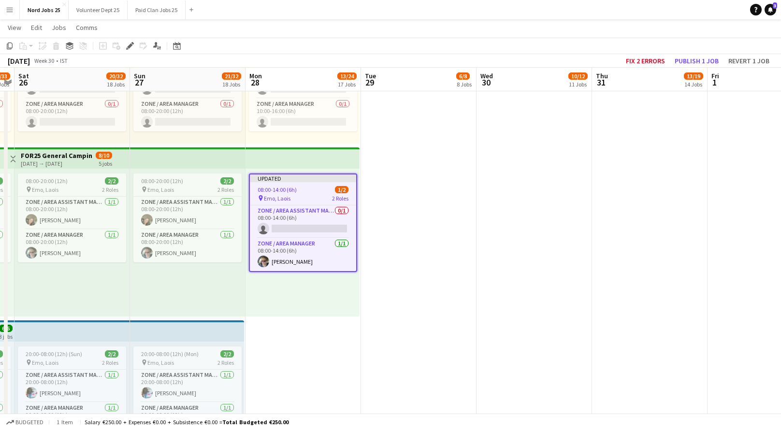
click at [276, 157] on app-top-bar at bounding box center [302, 157] width 114 height 21
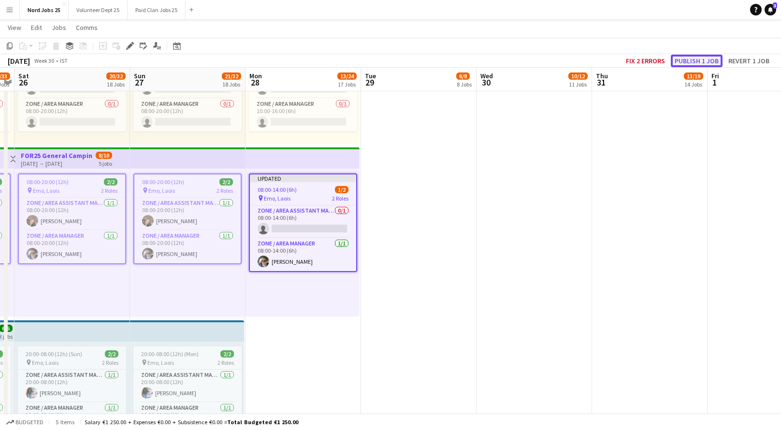
click at [713, 59] on button "Publish 1 job" at bounding box center [697, 61] width 52 height 13
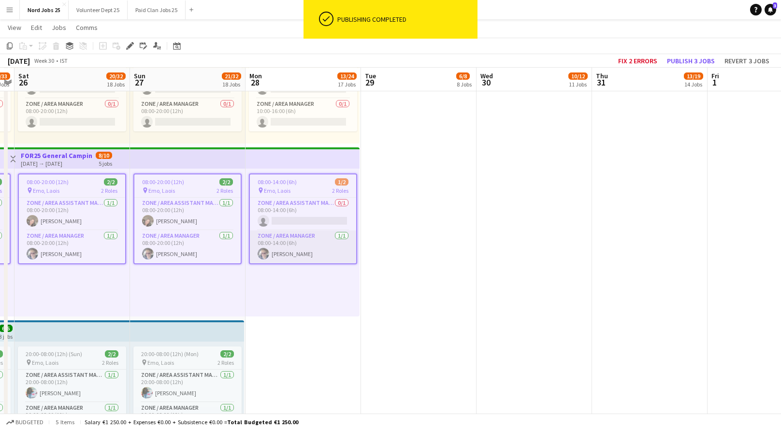
click at [293, 245] on app-card-role "Zone / Area Manager 1/1 08:00-14:00 (6h) Jenny Guein" at bounding box center [303, 246] width 106 height 33
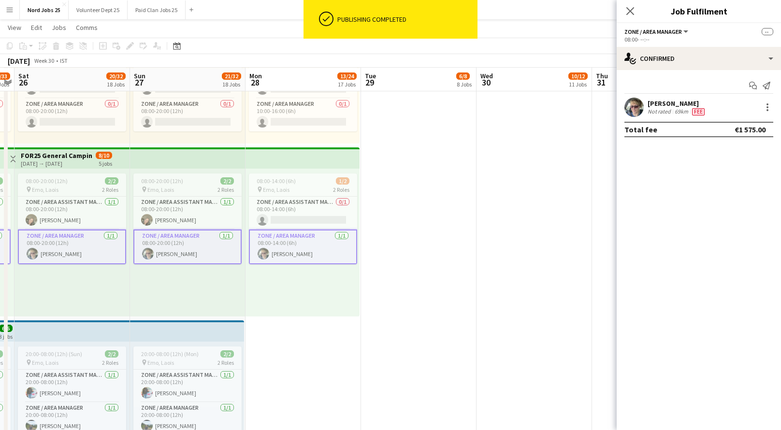
click at [300, 245] on app-card-role "Zone / Area Manager 1/1 08:00-14:00 (6h) Jenny Guein" at bounding box center [303, 246] width 108 height 35
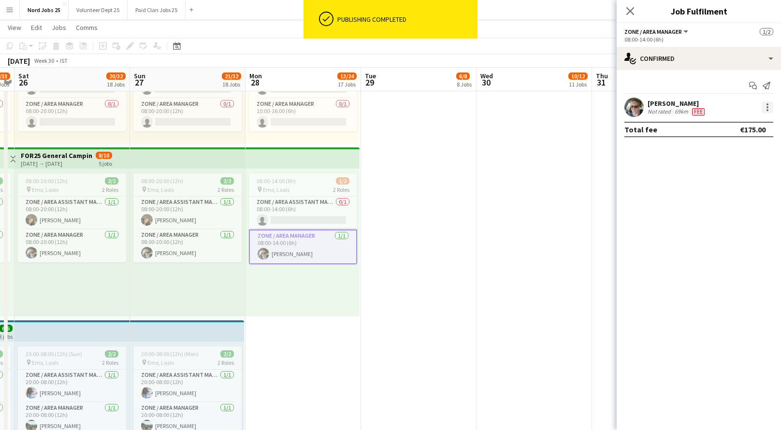
click at [771, 106] on div at bounding box center [767, 107] width 12 height 12
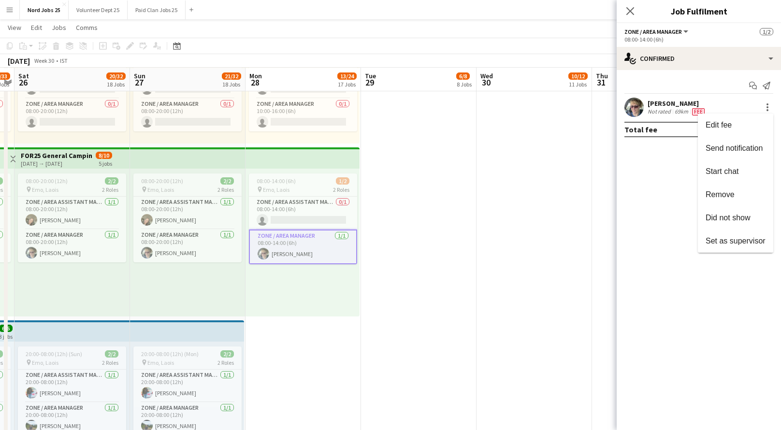
click at [674, 104] on div at bounding box center [390, 215] width 781 height 430
click at [665, 104] on div "[PERSON_NAME]" at bounding box center [676, 103] width 59 height 9
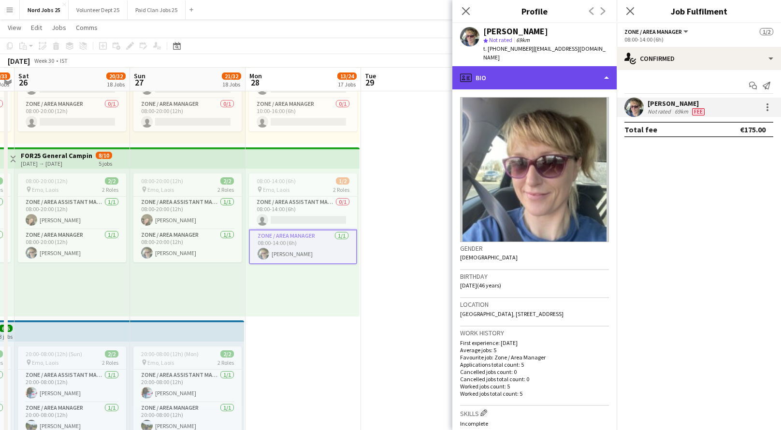
click at [532, 68] on div "profile Bio" at bounding box center [534, 77] width 164 height 23
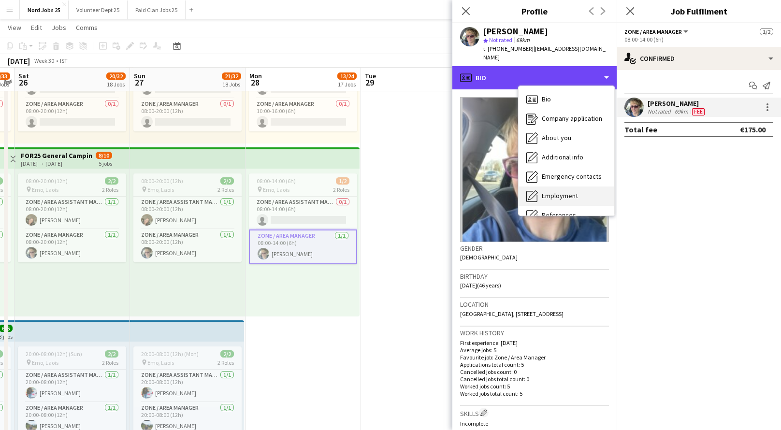
scroll to position [90, 0]
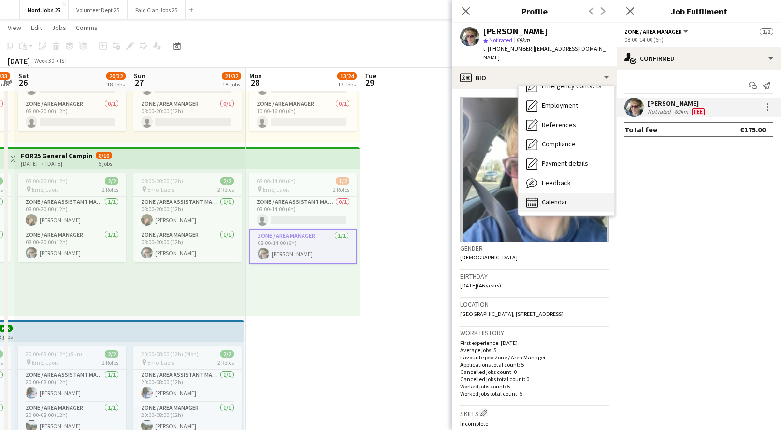
click at [551, 198] on span "Calendar" at bounding box center [555, 202] width 26 height 9
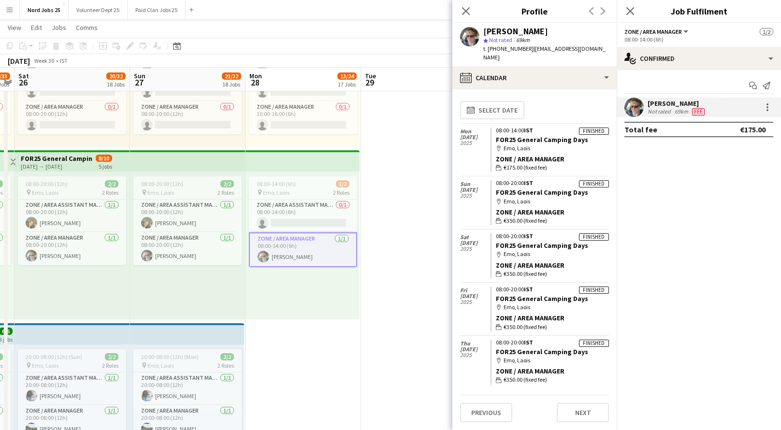
scroll to position [3185, 0]
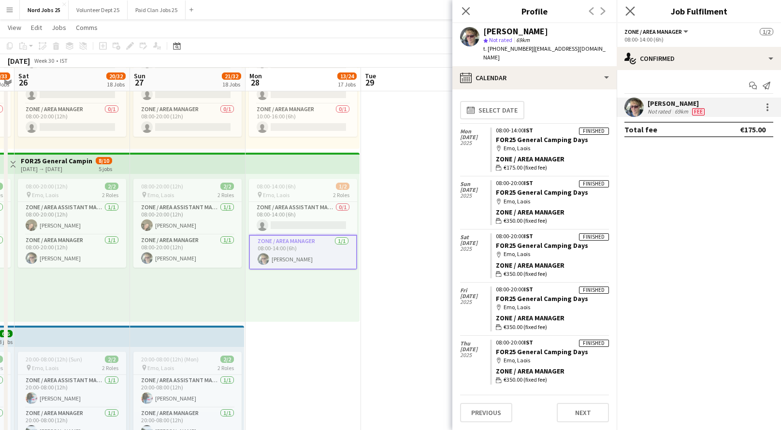
click at [624, 11] on app-icon "Close pop-in" at bounding box center [630, 11] width 14 height 14
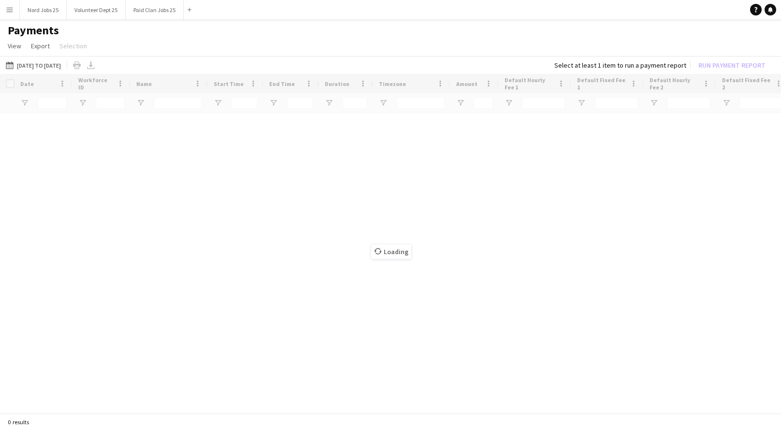
type input "****"
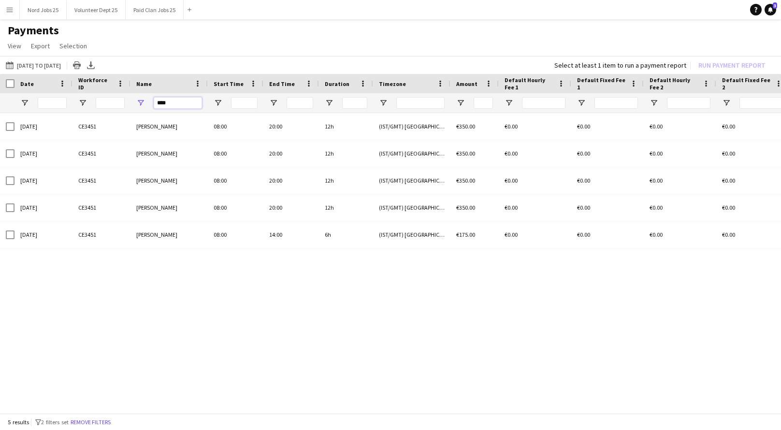
click at [162, 100] on input "****" at bounding box center [178, 103] width 48 height 12
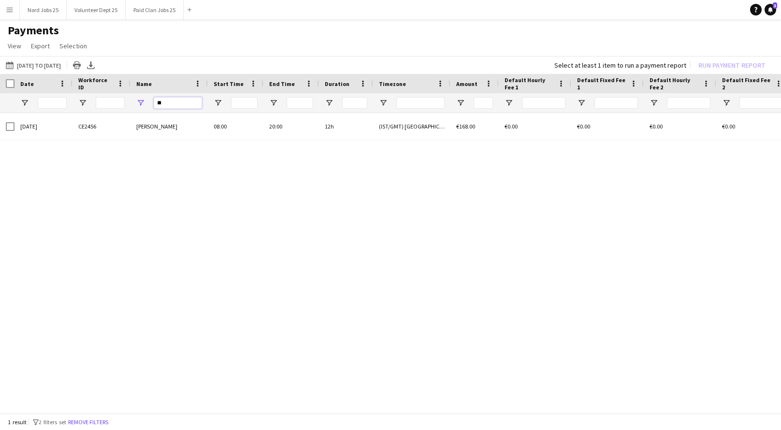
type input "*"
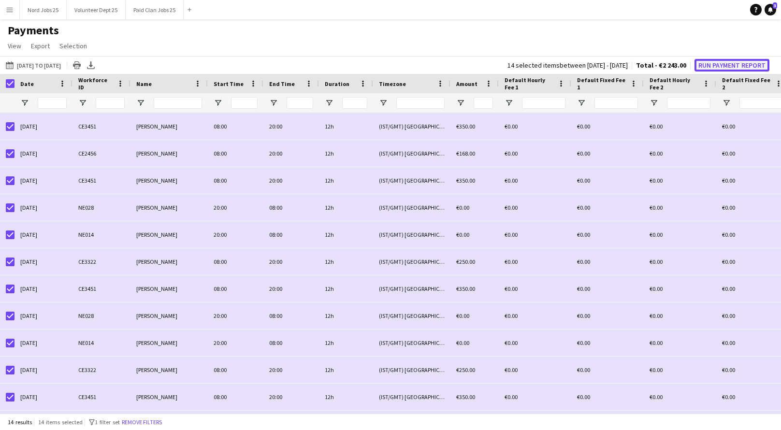
click at [706, 68] on button "Run Payment Report" at bounding box center [731, 65] width 75 height 13
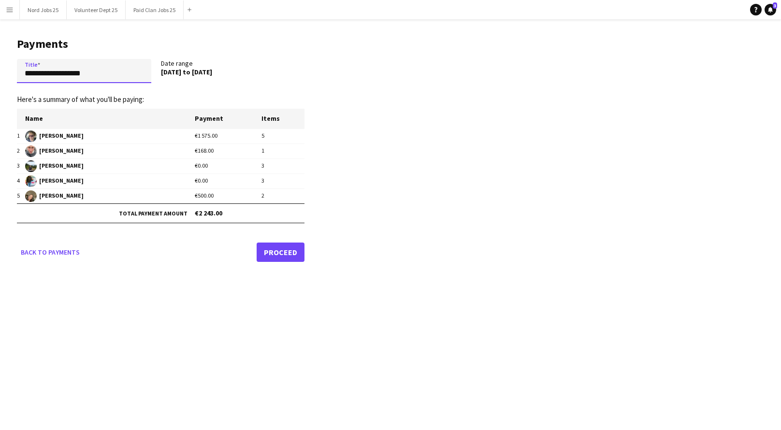
click at [121, 77] on input "**********" at bounding box center [84, 71] width 134 height 24
type input "**********"
click at [278, 248] on link "Proceed" at bounding box center [281, 252] width 48 height 19
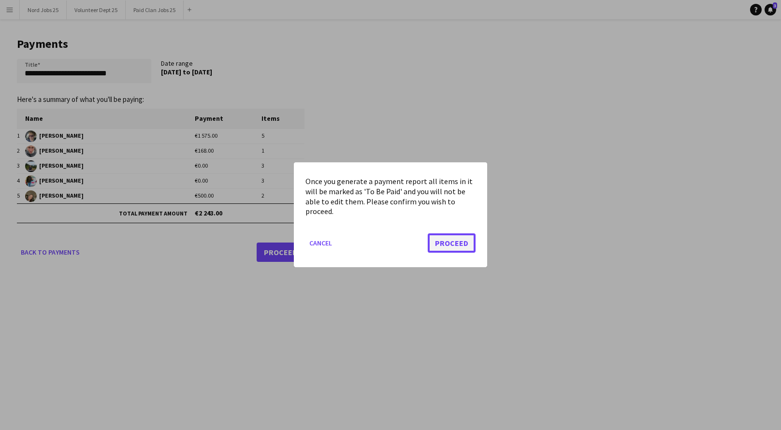
click at [453, 251] on button "Proceed" at bounding box center [452, 243] width 48 height 19
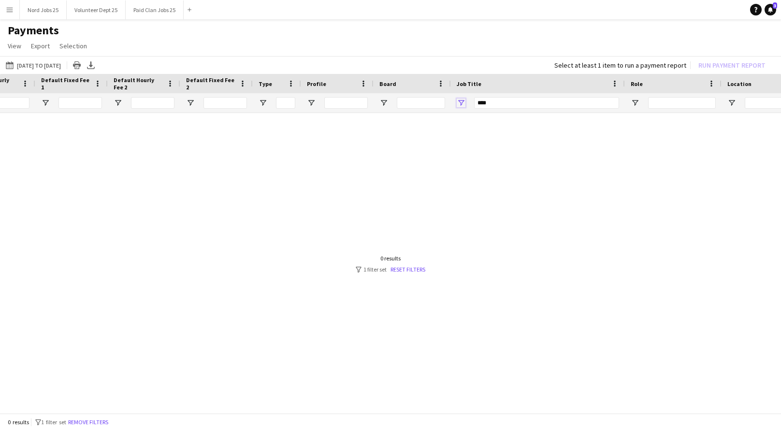
click at [459, 99] on span "Open Filter Menu" at bounding box center [461, 103] width 9 height 9
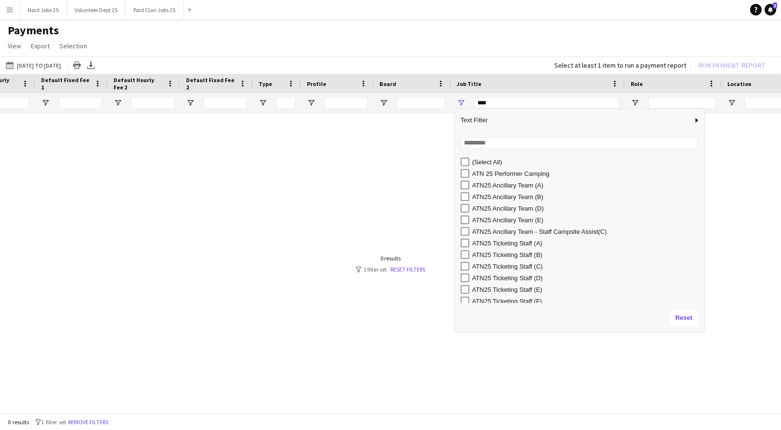
drag, startPoint x: 558, startPoint y: 250, endPoint x: 704, endPoint y: 330, distance: 167.6
click at [704, 330] on div "Drag here to set row groups Date Name Start Time End Time Duration Timezone Amo…" at bounding box center [390, 244] width 781 height 341
type input "**********"
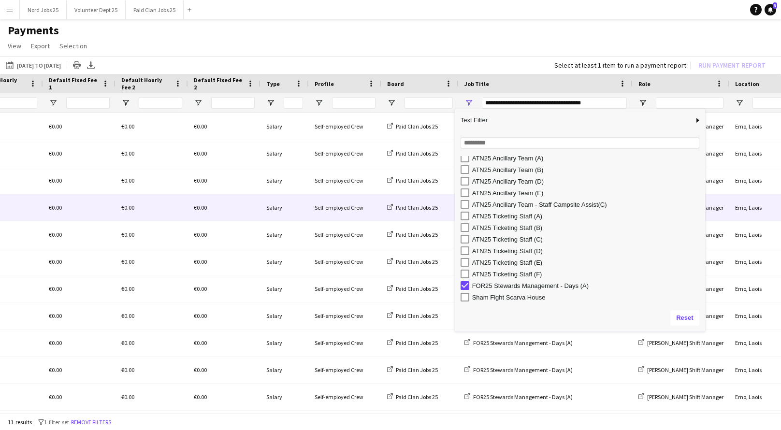
scroll to position [0, 523]
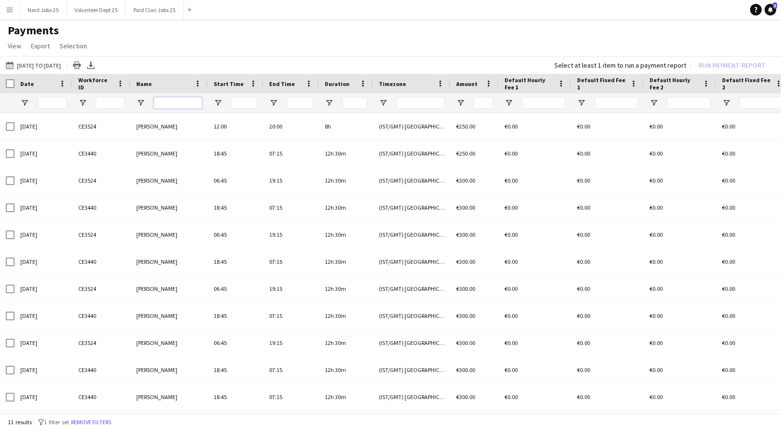
click at [180, 105] on input "Name Filter Input" at bounding box center [178, 103] width 48 height 12
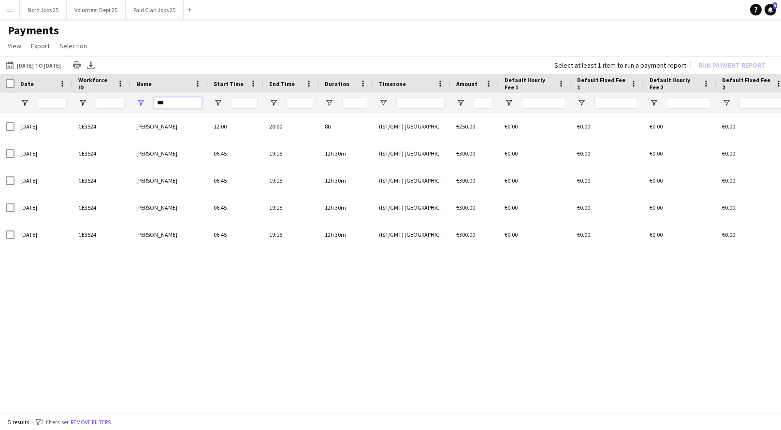
click at [174, 102] on input "***" at bounding box center [178, 103] width 48 height 12
type input "*"
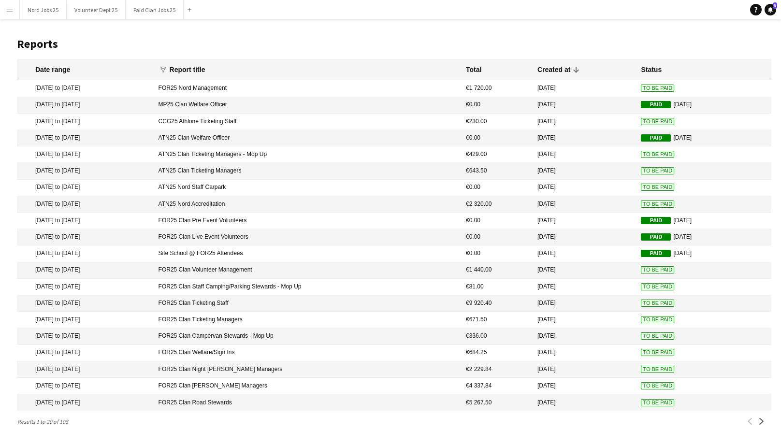
scroll to position [26, 0]
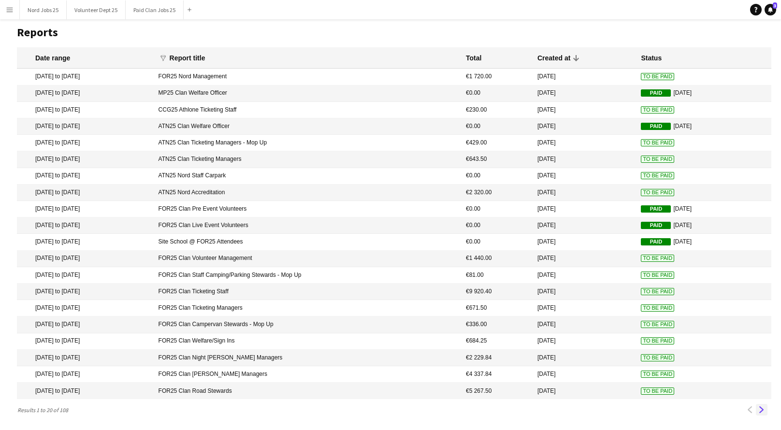
click at [758, 410] on app-icon "Next" at bounding box center [761, 409] width 7 height 7
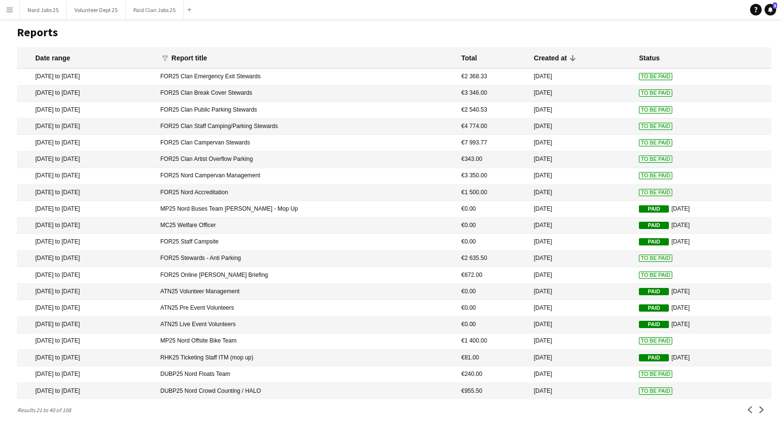
scroll to position [0, 0]
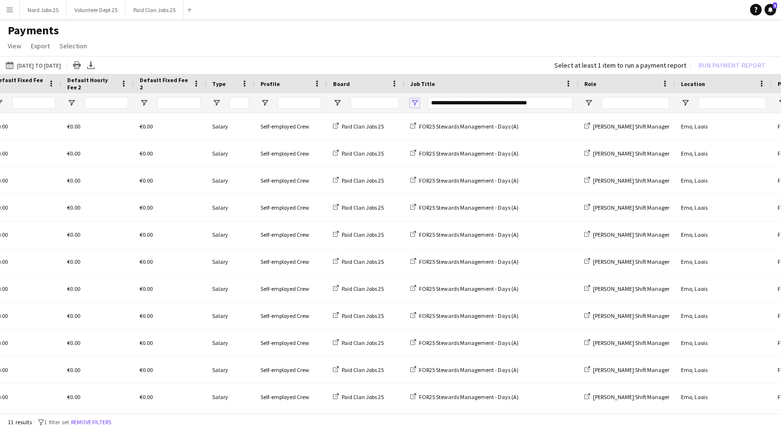
click at [411, 100] on span "Open Filter Menu" at bounding box center [414, 103] width 9 height 9
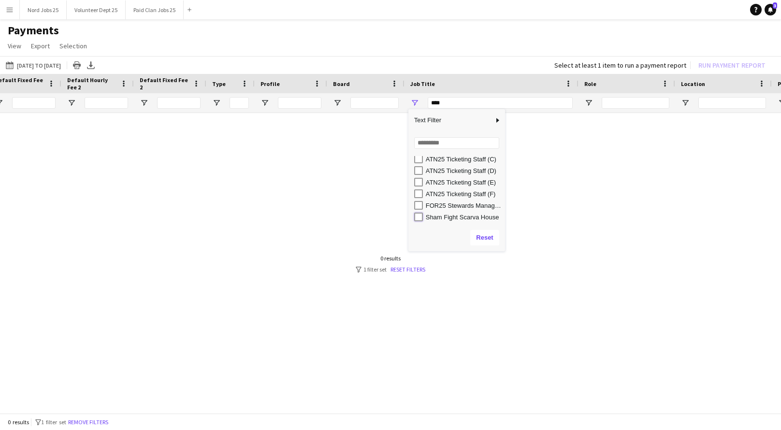
type input "**********"
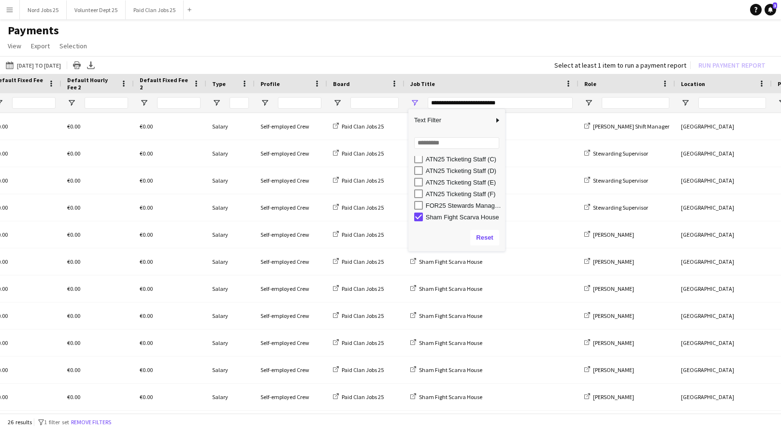
click at [620, 32] on h1 "Payments" at bounding box center [390, 30] width 781 height 14
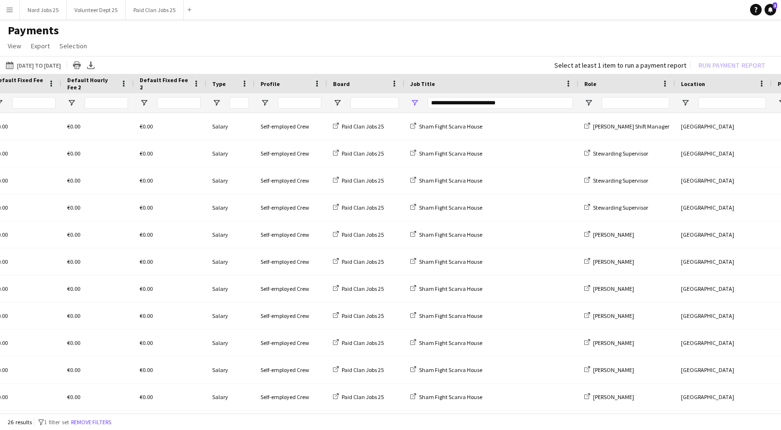
click at [646, 34] on h1 "Payments" at bounding box center [390, 30] width 781 height 14
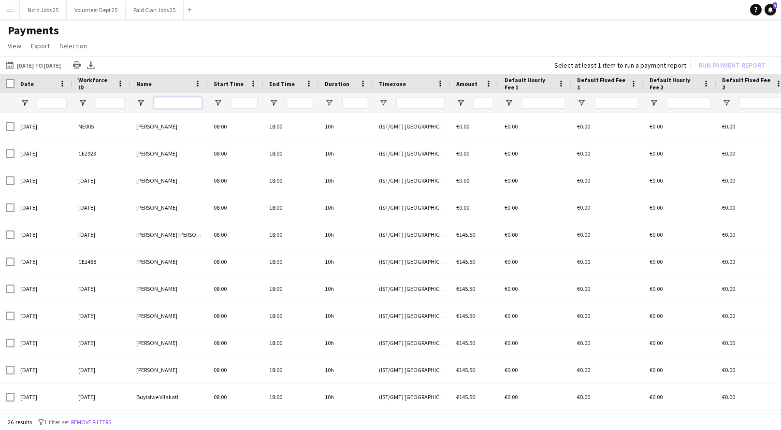
click at [169, 101] on input "Name Filter Input" at bounding box center [178, 103] width 48 height 12
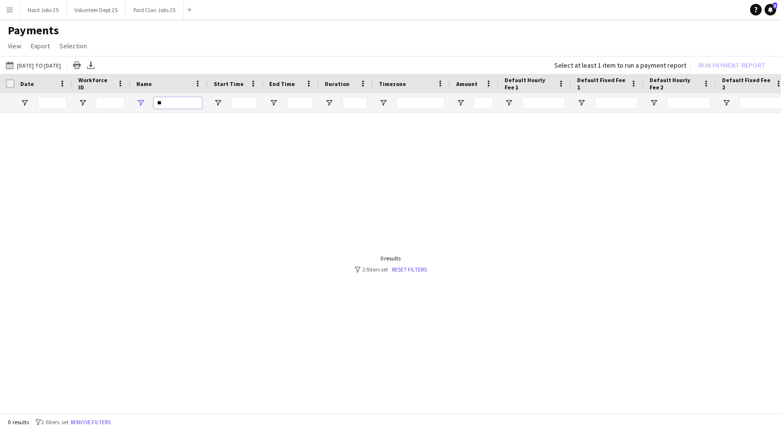
type input "*"
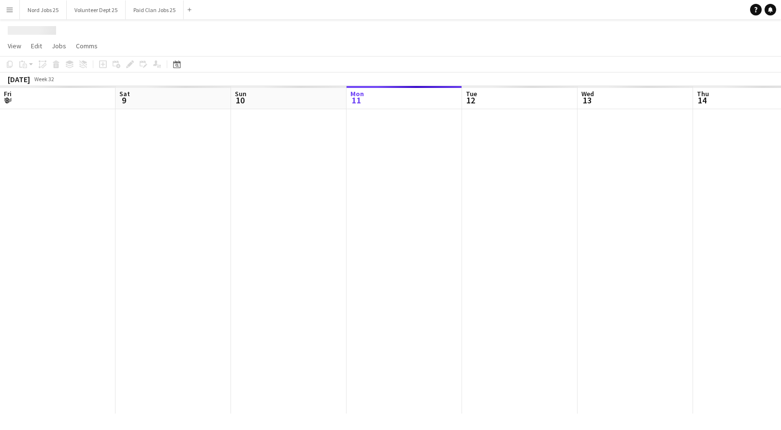
scroll to position [0, 231]
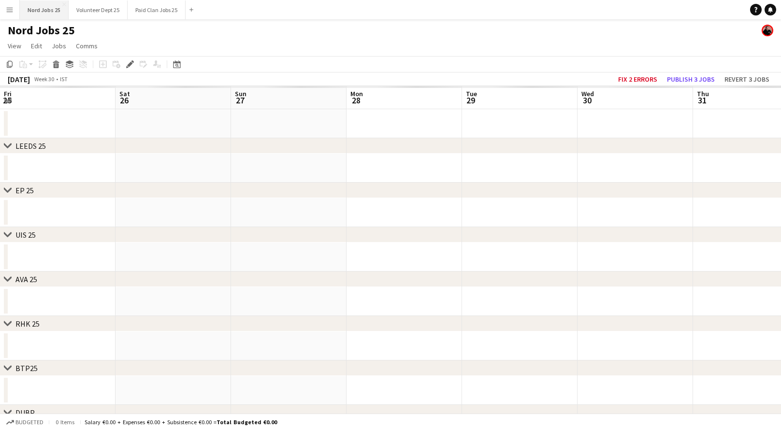
click at [32, 7] on button "Nord Jobs 25 Close" at bounding box center [44, 9] width 49 height 19
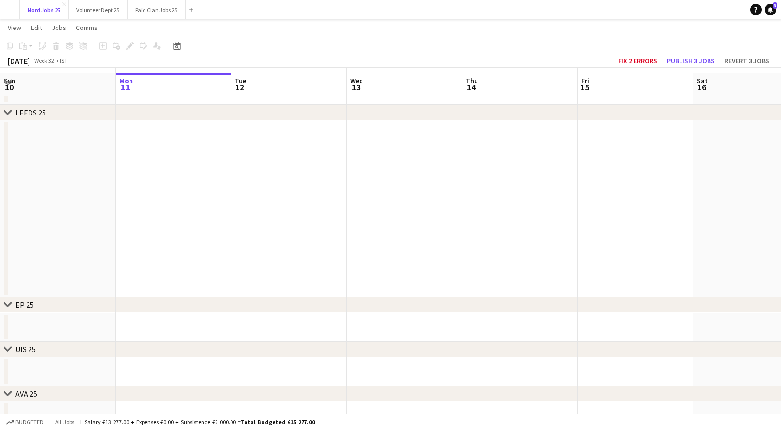
scroll to position [23, 0]
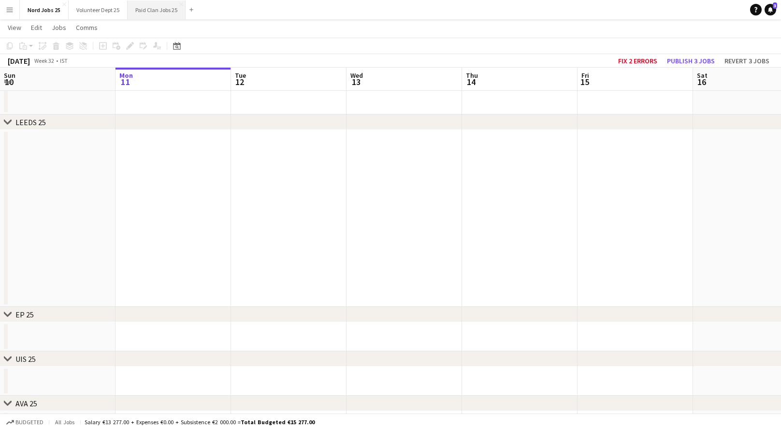
click at [145, 9] on button "Paid Clan Jobs 25 Close" at bounding box center [157, 9] width 58 height 19
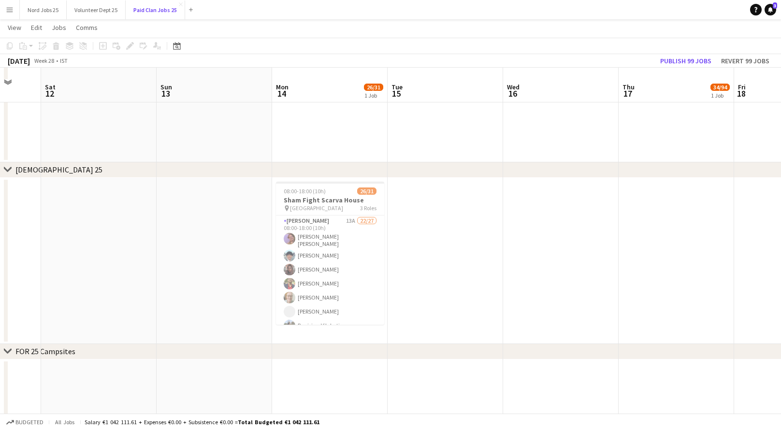
scroll to position [3405, 0]
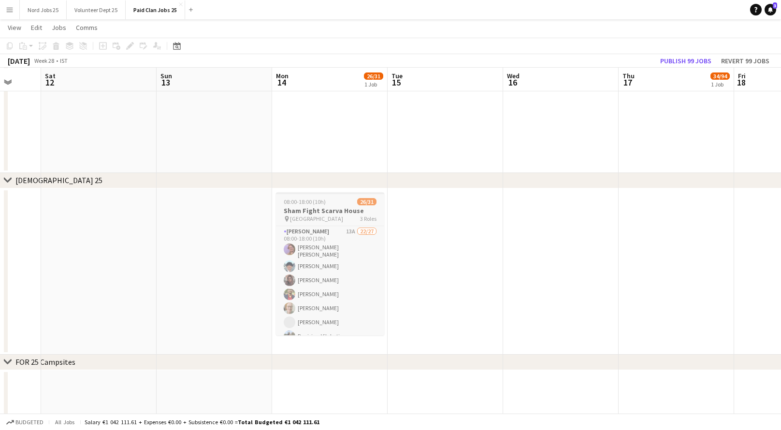
click at [336, 212] on h3 "Sham Fight Scarva House" at bounding box center [330, 210] width 108 height 9
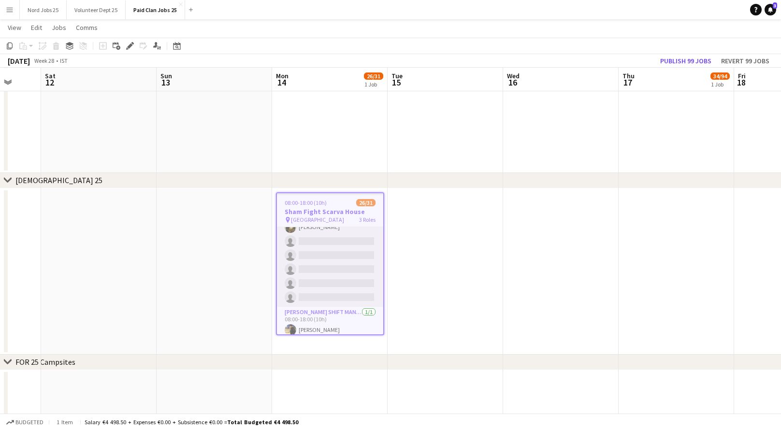
scroll to position [292, 0]
click at [351, 317] on app-card-role "[PERSON_NAME] 13A 22/27 08:00-18:00 (10h) [PERSON_NAME] [PERSON_NAME] [PERSON_N…" at bounding box center [330, 136] width 106 height 403
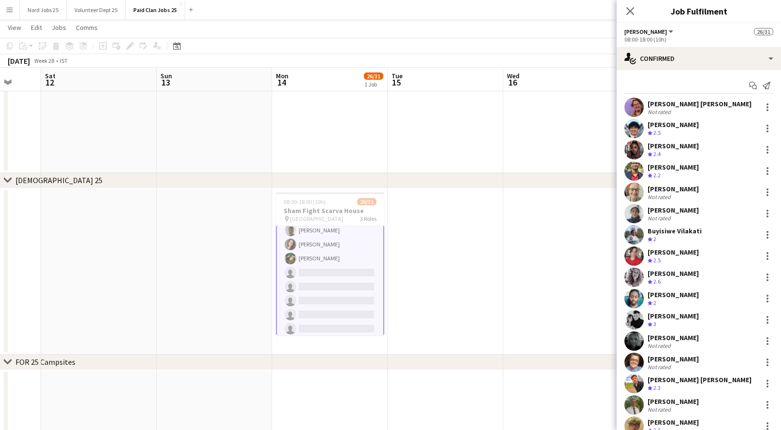
scroll to position [293, 0]
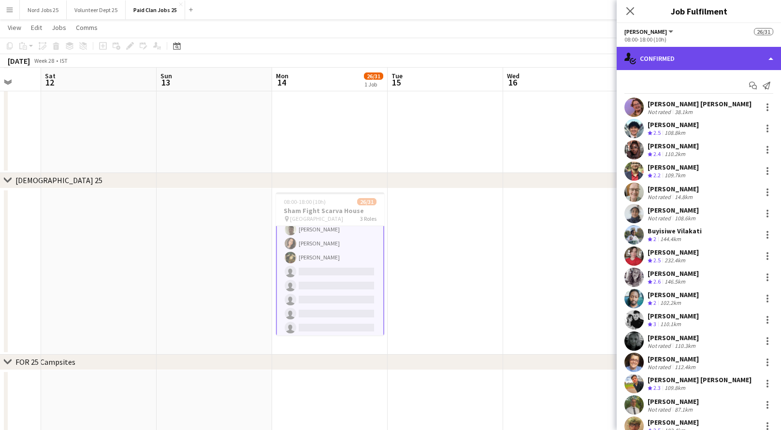
click at [673, 53] on div "single-neutral-actions-check-2 Confirmed" at bounding box center [698, 58] width 164 height 23
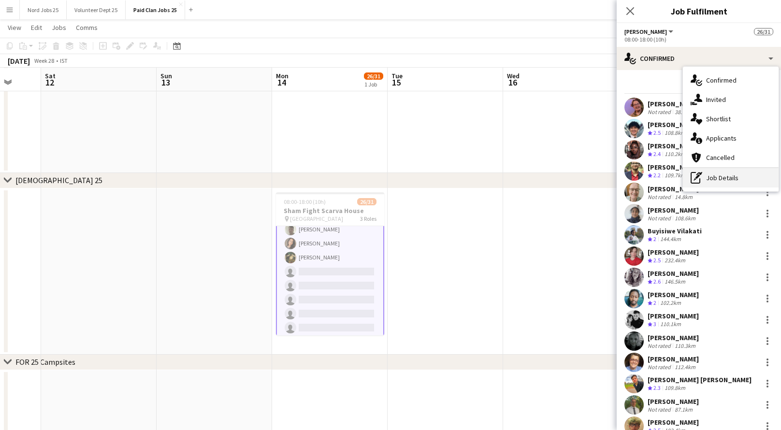
click at [734, 181] on div "pen-write Job Details" at bounding box center [731, 177] width 96 height 19
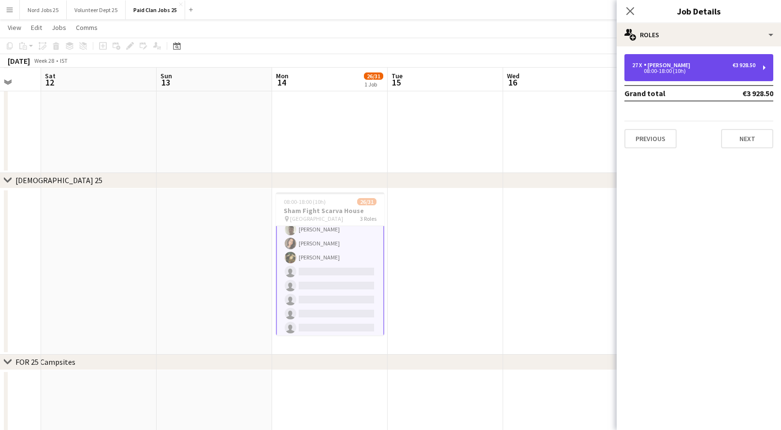
click at [689, 72] on div "08:00-18:00 (10h)" at bounding box center [693, 71] width 123 height 5
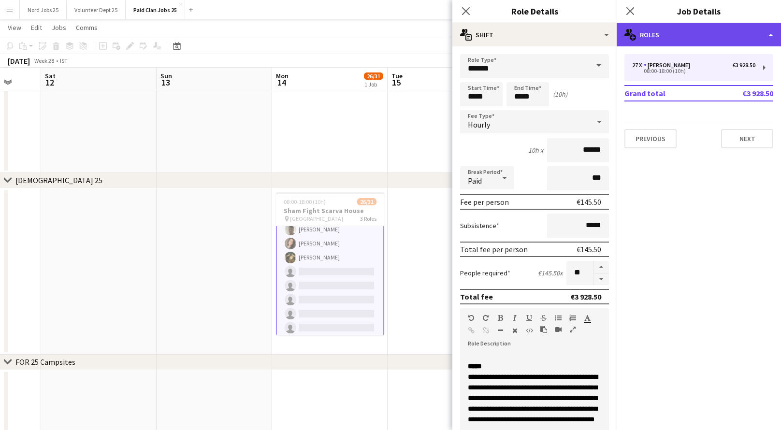
click at [694, 40] on div "multiple-users-add Roles" at bounding box center [698, 34] width 164 height 23
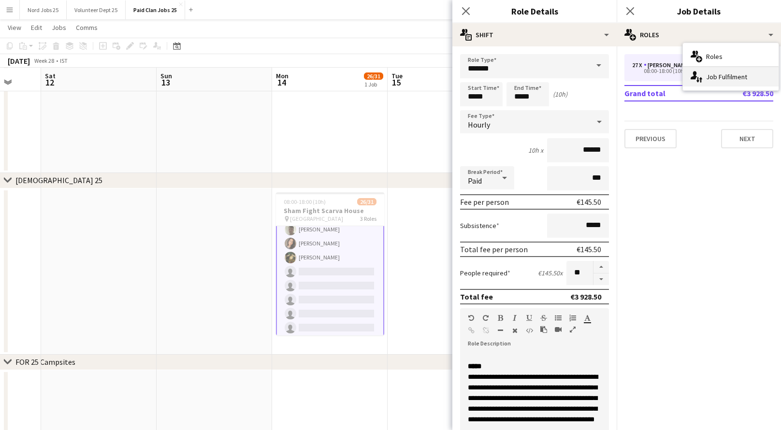
click at [716, 78] on div "single-neutral-actions-up-down Job Fulfilment" at bounding box center [731, 76] width 96 height 19
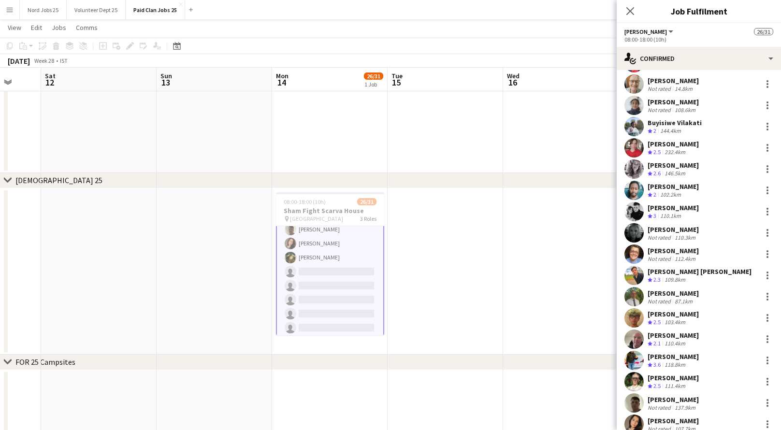
scroll to position [267, 0]
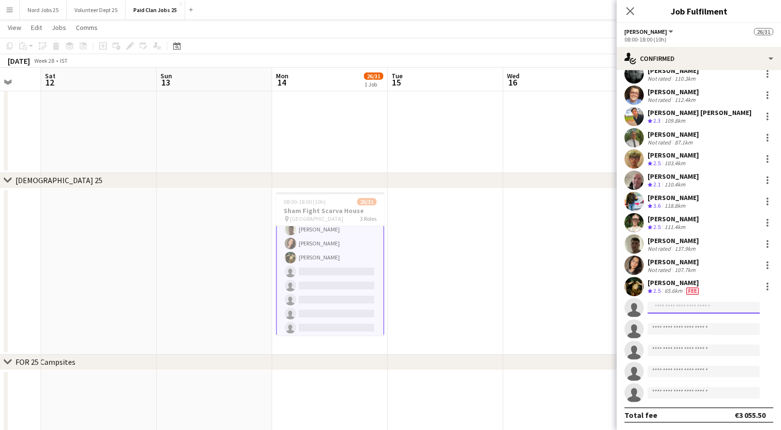
click at [688, 306] on input at bounding box center [703, 308] width 112 height 12
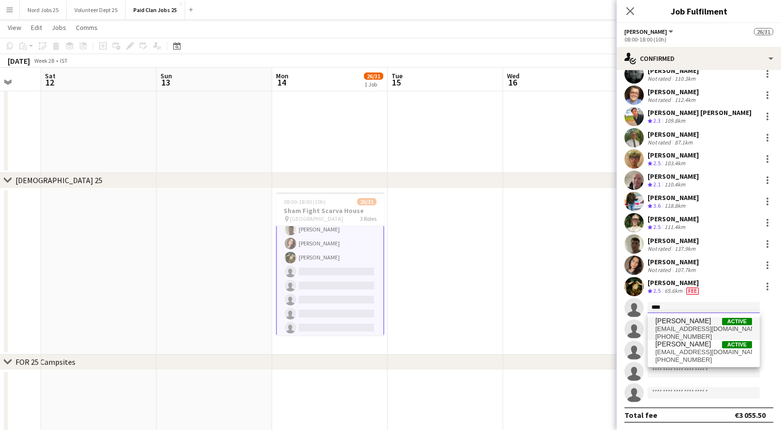
type input "****"
click at [698, 329] on span "[EMAIL_ADDRESS][DOMAIN_NAME]" at bounding box center [703, 329] width 97 height 8
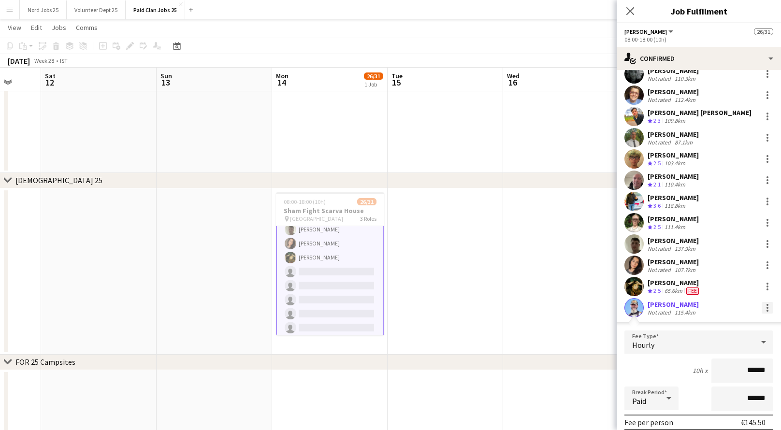
click at [768, 308] on div at bounding box center [767, 308] width 12 height 12
click at [743, 325] on span "Edit fee" at bounding box center [735, 325] width 60 height 9
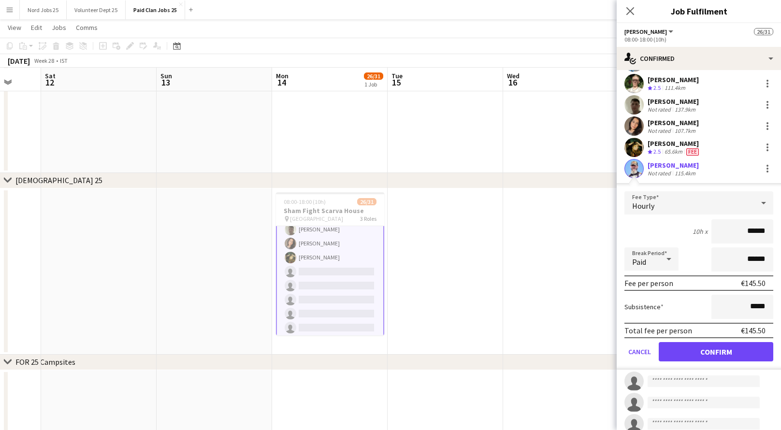
scroll to position [408, 0]
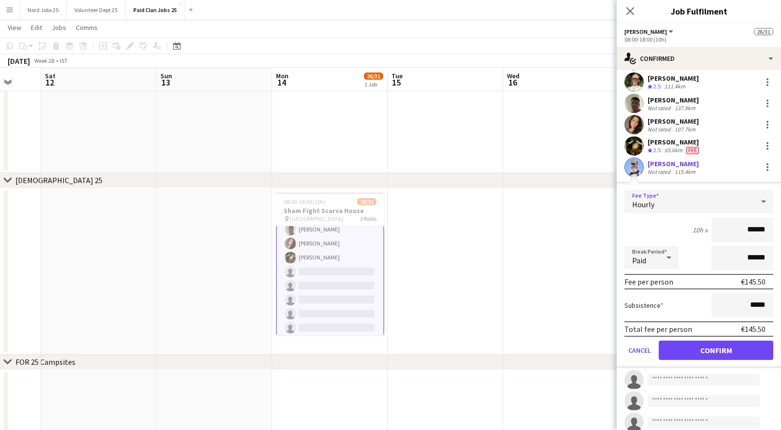
click at [678, 205] on div "Hourly" at bounding box center [688, 201] width 129 height 23
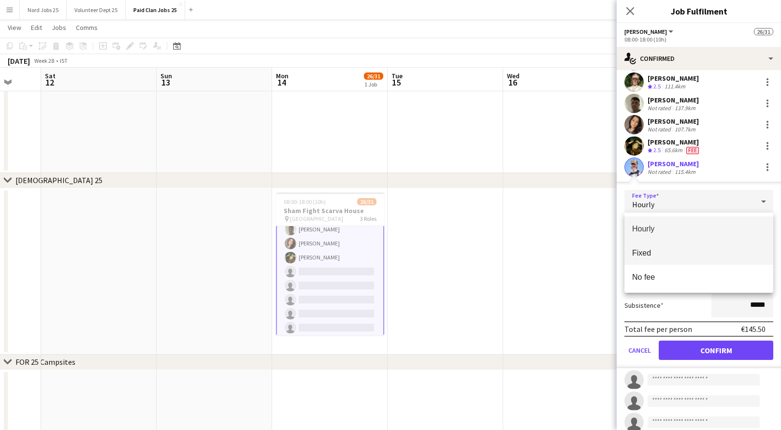
click at [683, 257] on span "Fixed" at bounding box center [698, 252] width 133 height 9
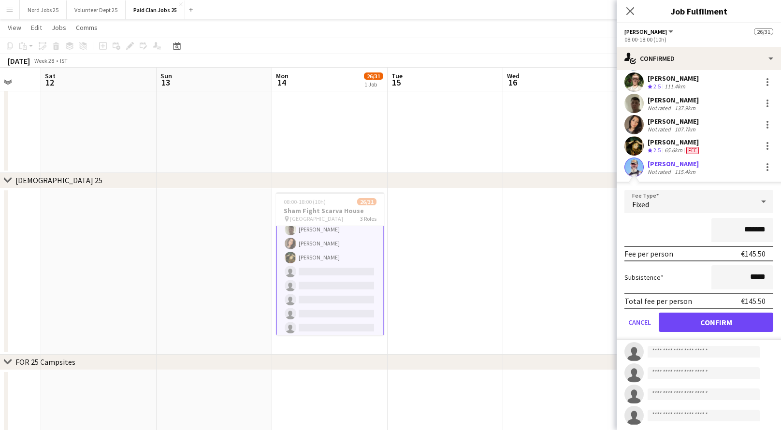
click at [737, 226] on input "*******" at bounding box center [742, 230] width 62 height 24
type input "****"
click at [720, 322] on button "Confirm" at bounding box center [716, 322] width 115 height 19
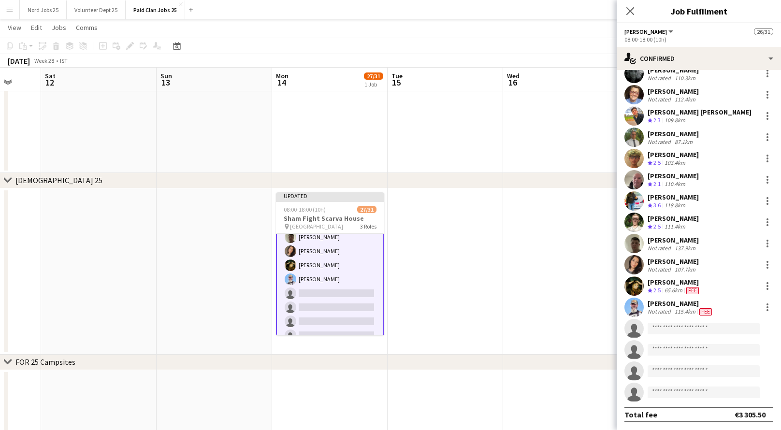
scroll to position [267, 0]
click at [770, 282] on div at bounding box center [767, 287] width 12 height 12
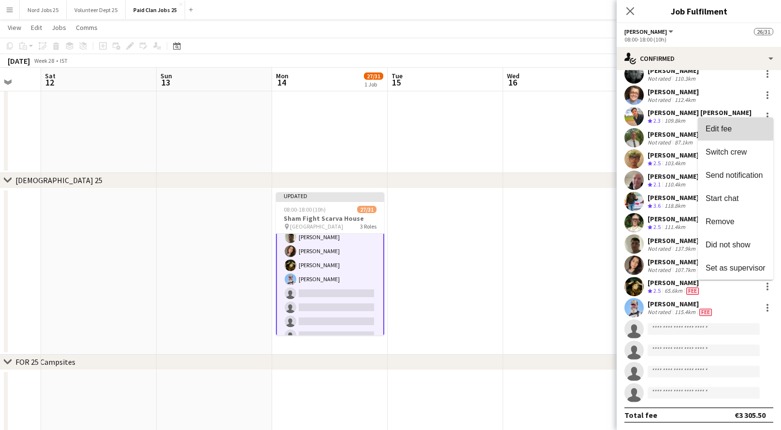
click at [730, 126] on span "Edit fee" at bounding box center [718, 129] width 26 height 8
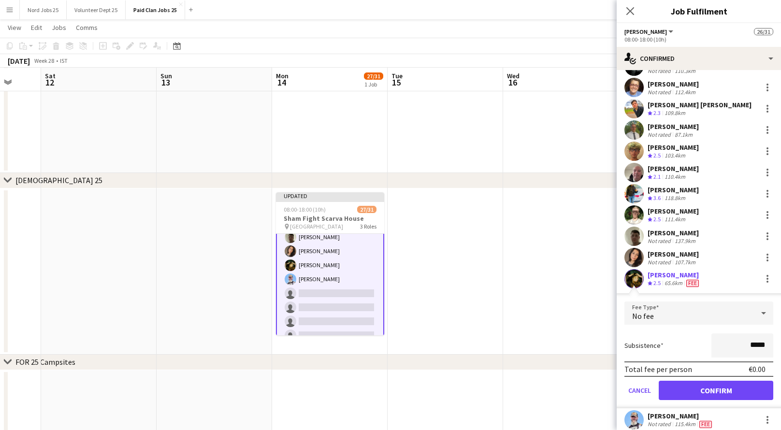
scroll to position [274, 0]
click at [767, 193] on div at bounding box center [767, 194] width 2 height 2
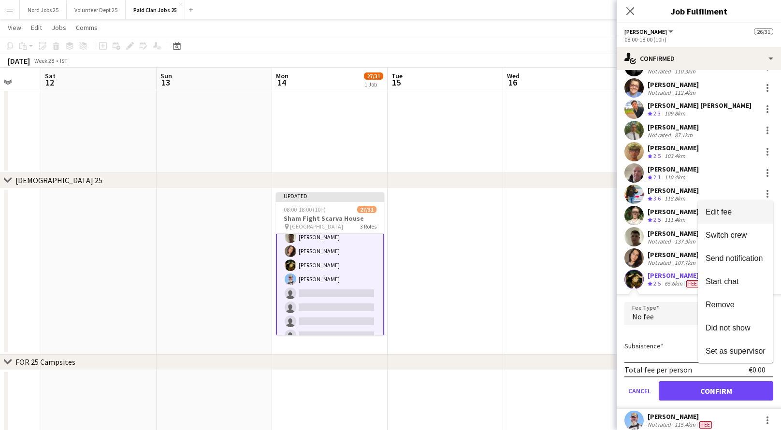
click at [744, 208] on span "Edit fee" at bounding box center [735, 211] width 60 height 9
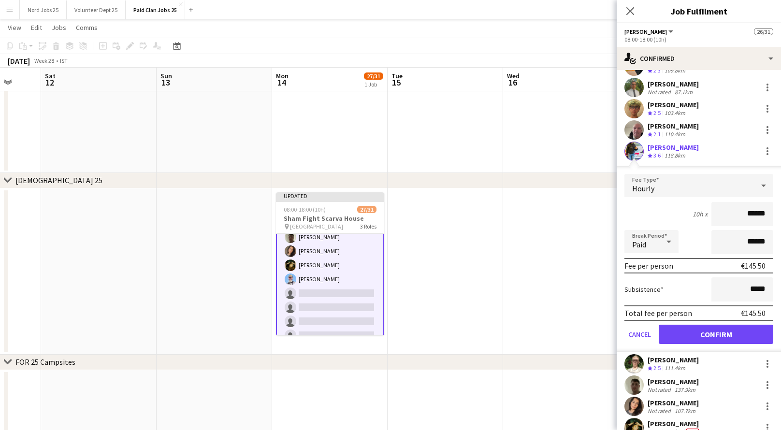
scroll to position [457, 0]
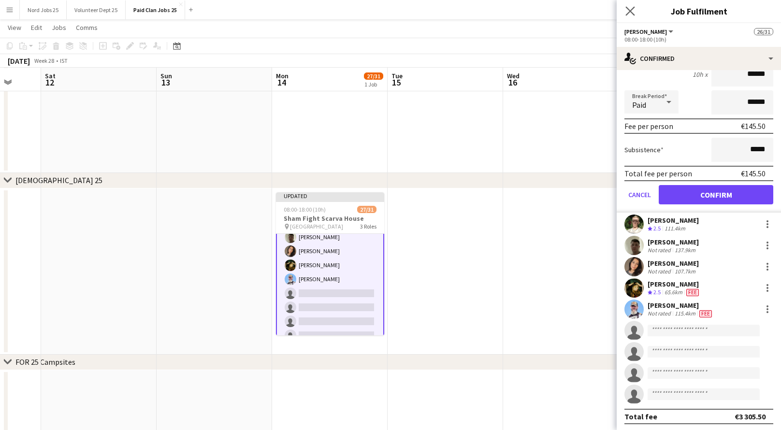
click at [625, 15] on app-icon "Close pop-in" at bounding box center [630, 11] width 14 height 14
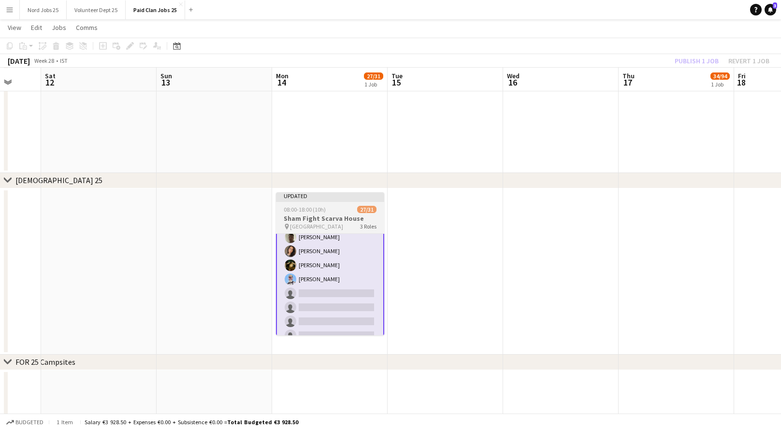
click at [336, 215] on h3 "Sham Fight Scarva House" at bounding box center [330, 218] width 108 height 9
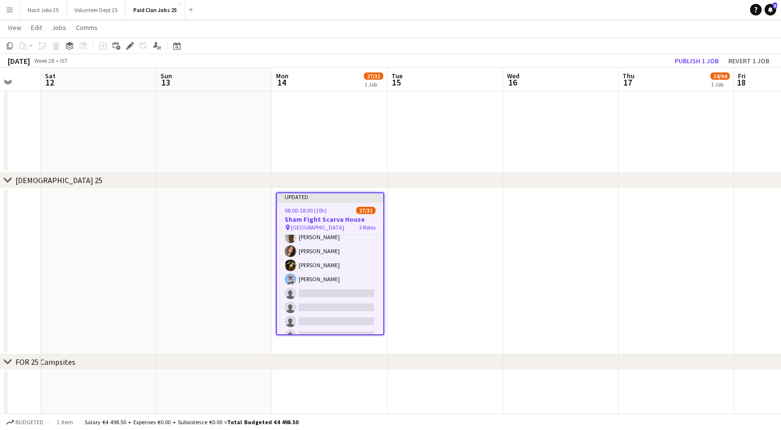
scroll to position [292, 0]
click at [703, 57] on button "Publish 1 job" at bounding box center [697, 61] width 52 height 13
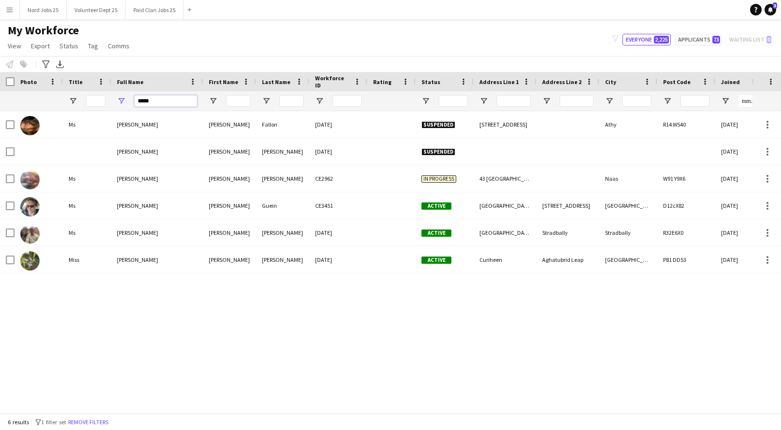
click at [162, 104] on input "*****" at bounding box center [165, 101] width 63 height 12
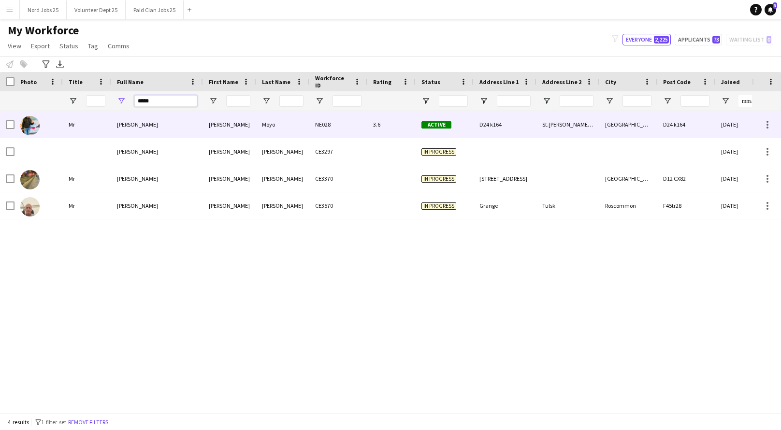
type input "*****"
click at [163, 125] on div "[PERSON_NAME]" at bounding box center [157, 124] width 92 height 27
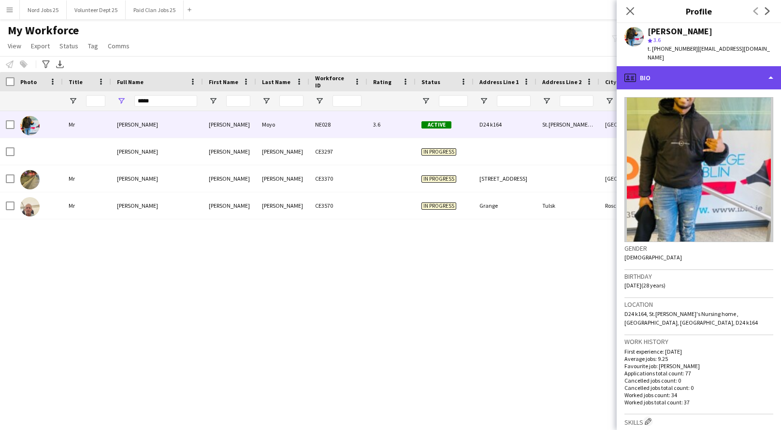
click at [706, 67] on div "profile Bio" at bounding box center [698, 77] width 164 height 23
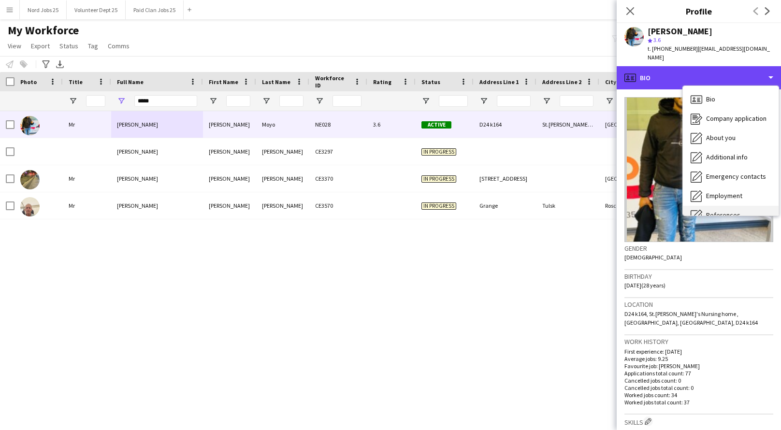
scroll to position [90, 0]
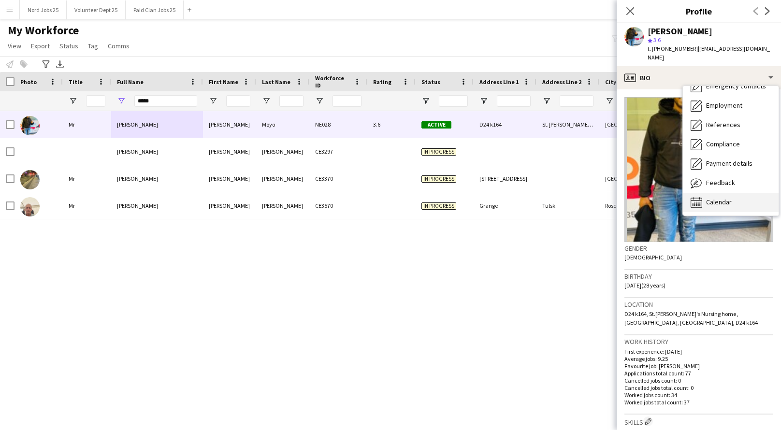
click at [718, 198] on span "Calendar" at bounding box center [719, 202] width 26 height 9
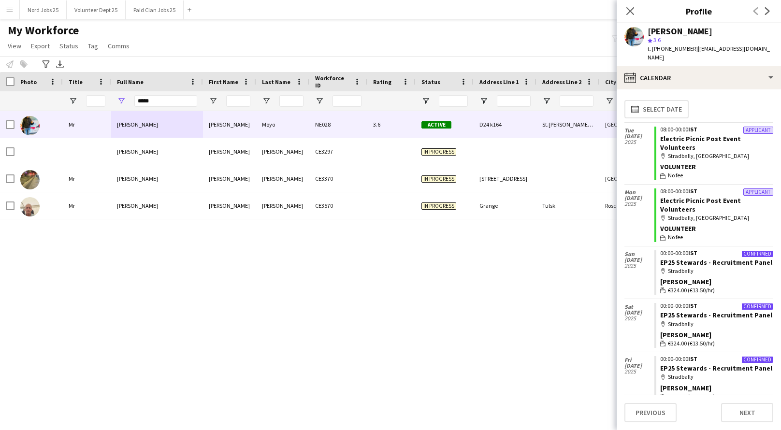
scroll to position [0, 0]
click at [635, 10] on app-icon "Close pop-in" at bounding box center [630, 11] width 14 height 14
